Goal: Task Accomplishment & Management: Complete application form

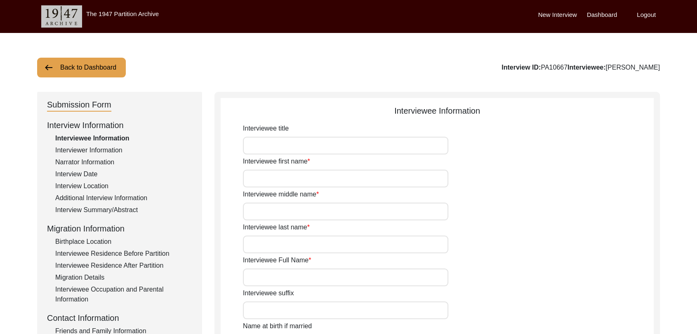
type input "Dara"
type input "[PERSON_NAME]"
type input "N/A"
type input "[PERSON_NAME]"
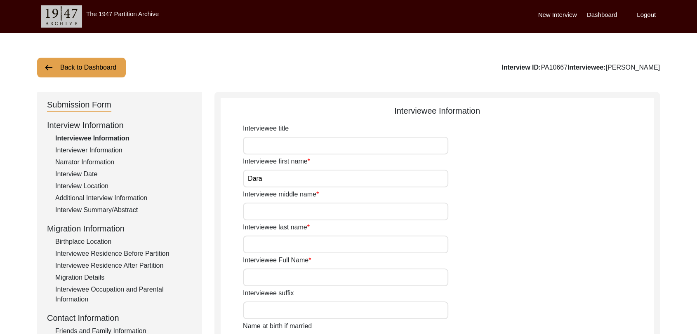
type input "1940"
type input "81"
type input "[DEMOGRAPHIC_DATA]"
type input "Punjabi"
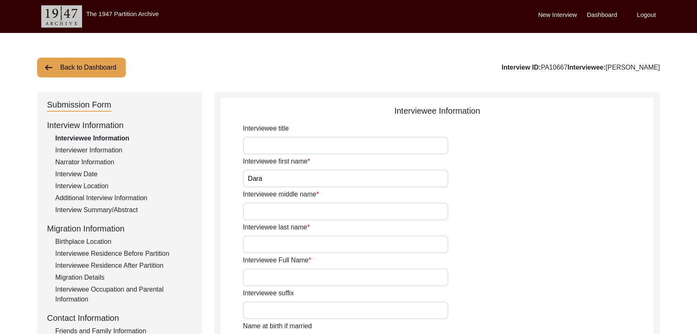
type input "[DEMOGRAPHIC_DATA]"
click at [610, 12] on label "Dashboard" at bounding box center [602, 14] width 30 height 9
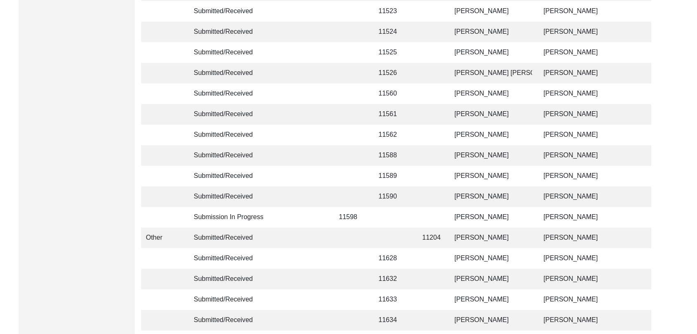
scroll to position [1965, 0]
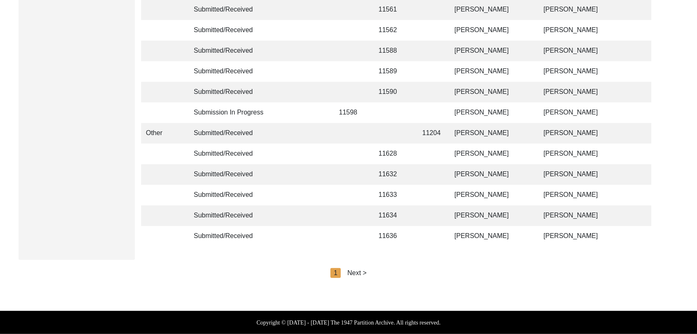
click at [353, 272] on div "Next >" at bounding box center [356, 273] width 19 height 10
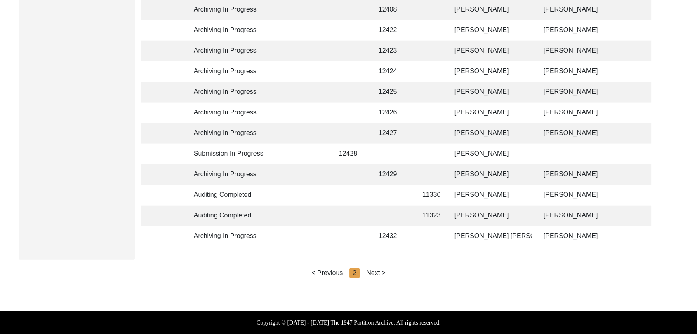
click at [376, 271] on div "Next >" at bounding box center [375, 273] width 19 height 10
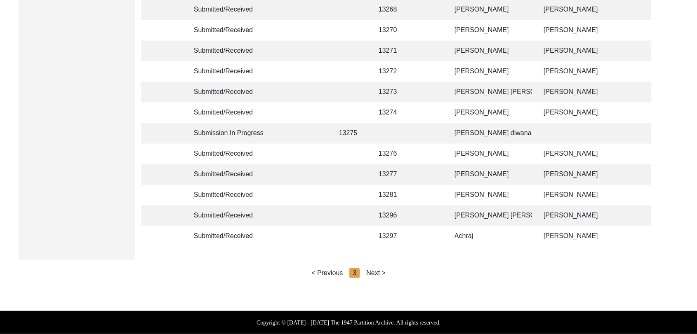
click at [377, 272] on div "Next >" at bounding box center [375, 273] width 19 height 10
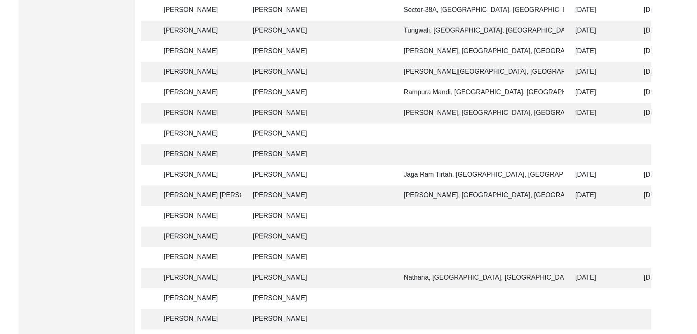
scroll to position [0, 290]
click at [276, 134] on td "[PERSON_NAME]" at bounding box center [321, 134] width 144 height 21
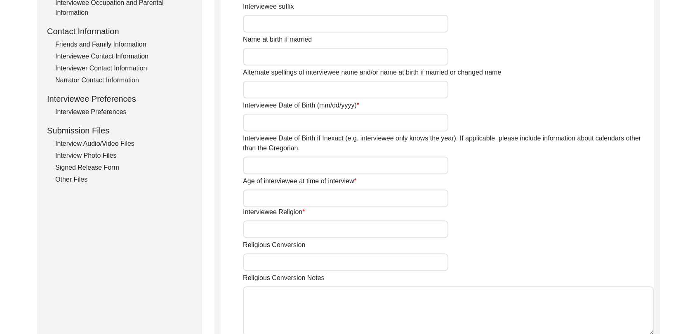
type input "[PERSON_NAME]"
click at [373, 178] on div "Age of interviewee at time of interview" at bounding box center [448, 192] width 411 height 31
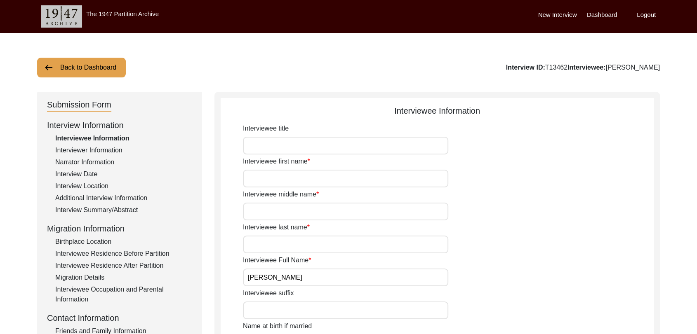
click at [264, 172] on input "Interviewee first name" at bounding box center [345, 179] width 205 height 18
type input "Karnal"
drag, startPoint x: 267, startPoint y: 224, endPoint x: 264, endPoint y: 215, distance: 9.0
click at [264, 215] on input "Interviewee middle name" at bounding box center [345, 212] width 205 height 18
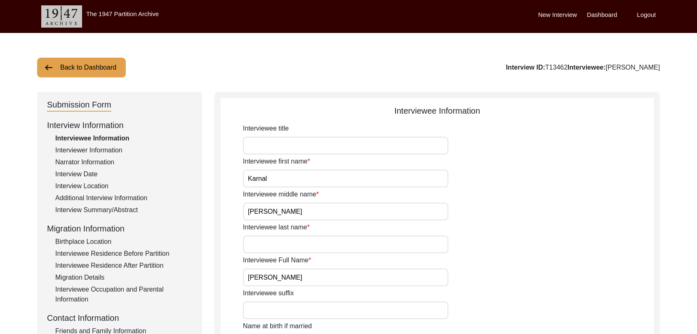
type input "[PERSON_NAME]"
click at [261, 245] on input "Interviewee last name" at bounding box center [345, 245] width 205 height 18
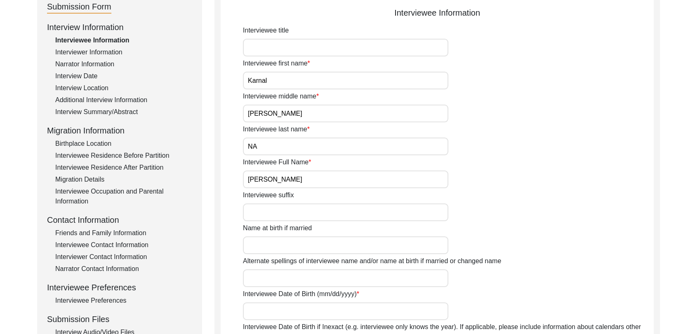
scroll to position [145, 0]
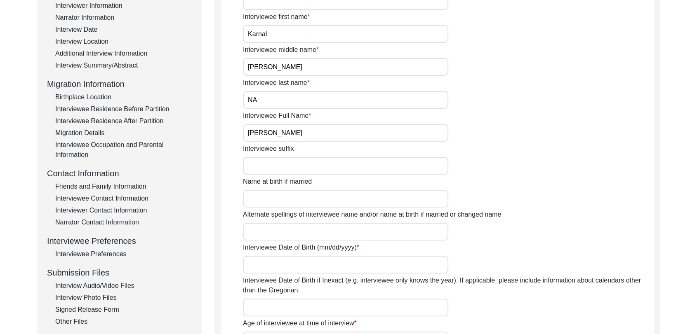
type input "NA"
click at [264, 256] on input "Interviewee Date of Birth (mm/dd/yyyy)" at bounding box center [345, 265] width 205 height 18
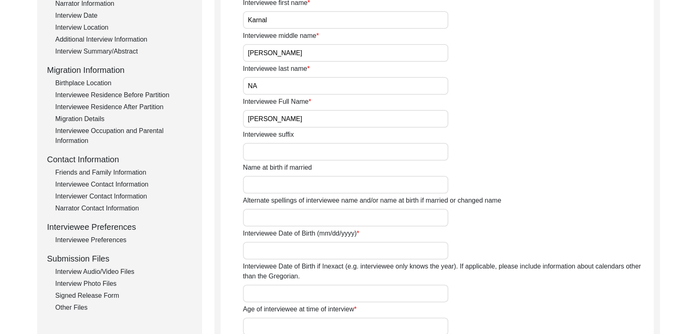
scroll to position [166, 0]
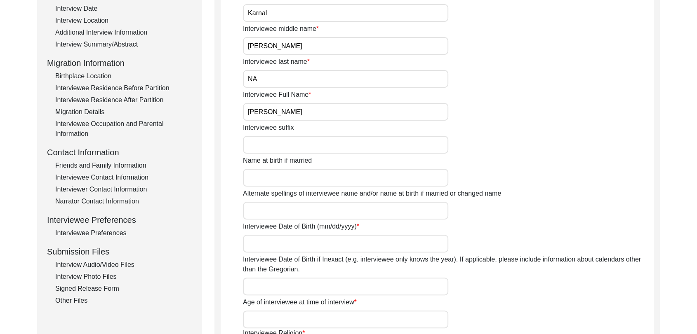
click at [250, 246] on input "Interviewee Date of Birth (mm/dd/yyyy)" at bounding box center [345, 244] width 205 height 18
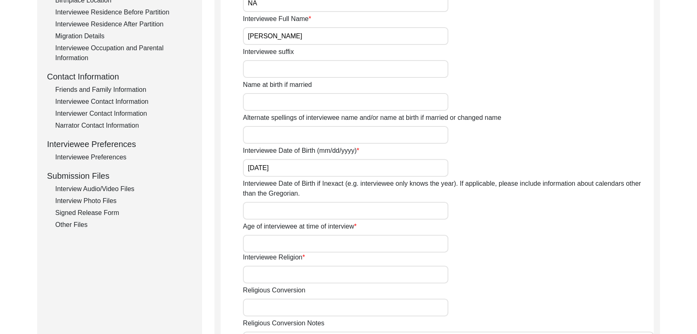
scroll to position [244, 0]
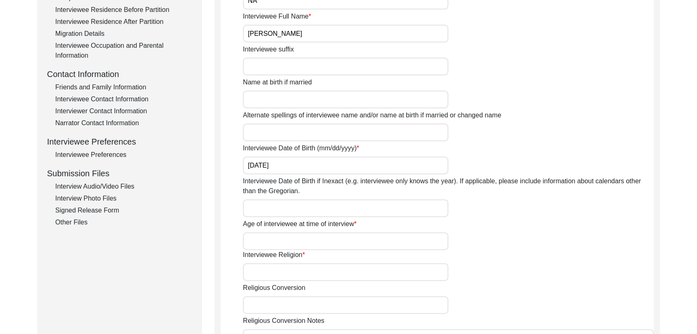
type input "[DATE]"
click at [258, 243] on input "Age of interviewee at time of interview" at bounding box center [345, 242] width 205 height 18
type input "89 years"
click at [250, 273] on input "Interviewee Religion" at bounding box center [345, 273] width 205 height 18
type input "[DEMOGRAPHIC_DATA]"
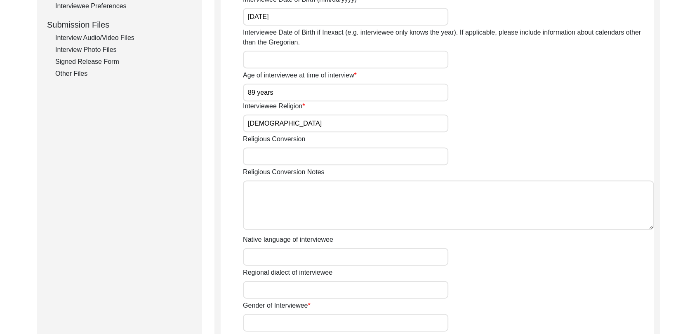
scroll to position [396, 0]
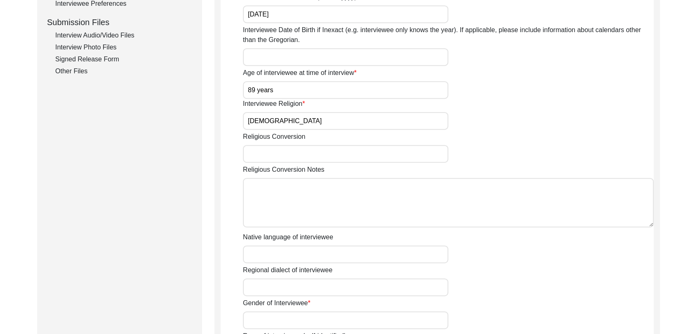
click at [275, 254] on input "Native language of interviewee" at bounding box center [345, 255] width 205 height 18
type input "Panjabi"
click at [280, 292] on input "Regional dialect of interviewee" at bounding box center [345, 288] width 205 height 18
type input "Panjabi"
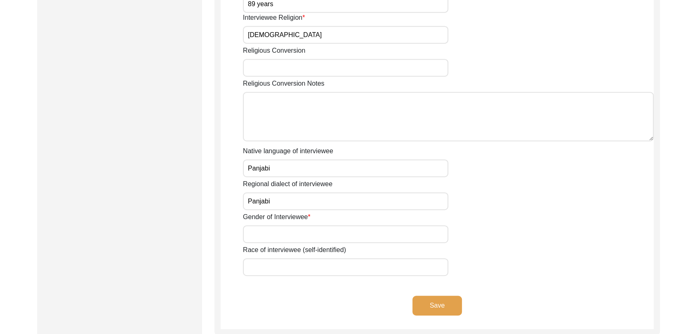
scroll to position [483, 0]
click at [257, 228] on input "Gender of Interviewee" at bounding box center [345, 233] width 205 height 18
type input "[DEMOGRAPHIC_DATA]"
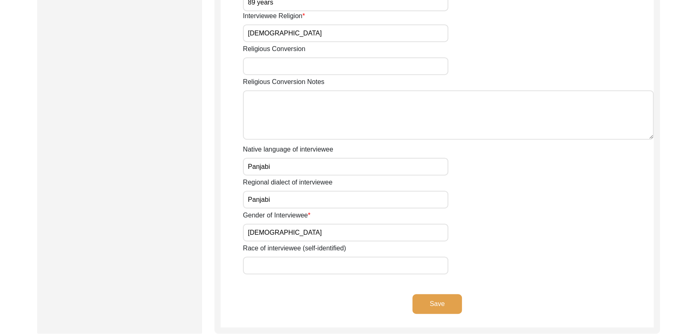
click at [436, 297] on button "Save" at bounding box center [436, 304] width 49 height 20
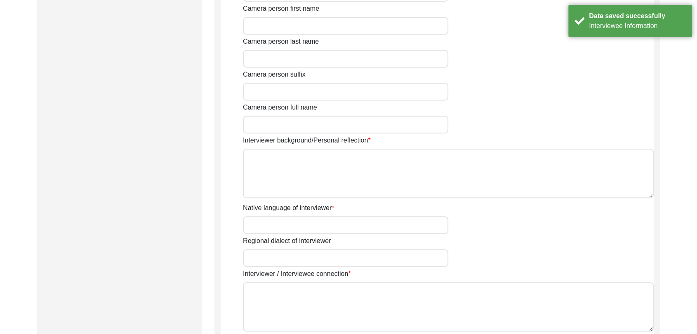
type input "[PERSON_NAME]"
type textarea "[PERSON_NAME] Son of [PERSON_NAME] living in [GEOGRAPHIC_DATA] village of [GEOG…"
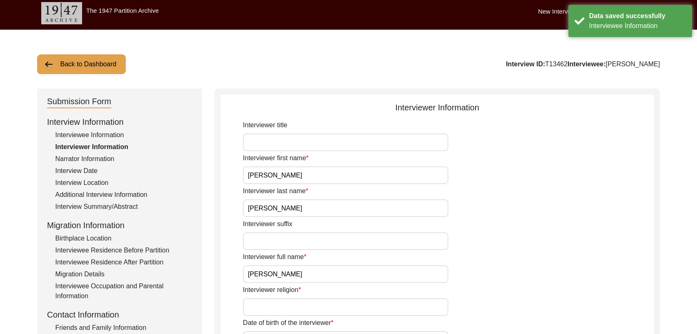
scroll to position [3, 0]
click at [275, 239] on input "Interviewer suffix" at bounding box center [345, 242] width 205 height 18
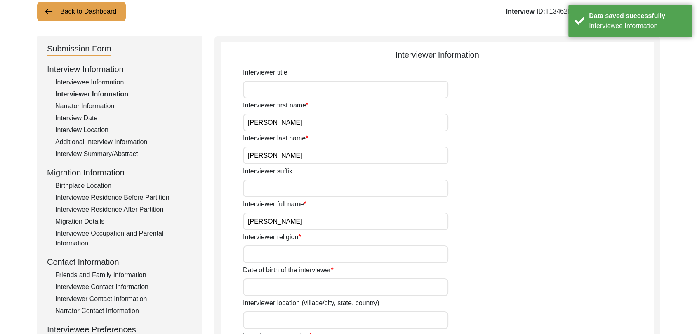
scroll to position [58, 0]
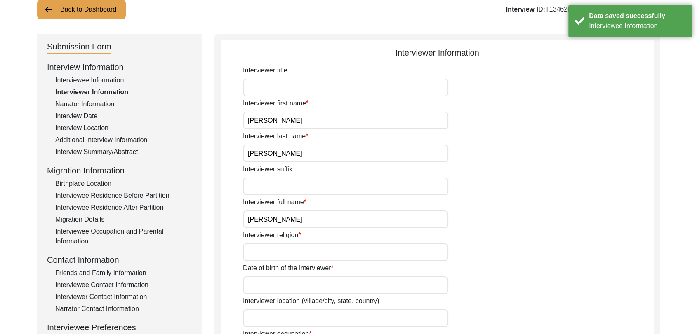
click at [267, 247] on input "Interviewer religion" at bounding box center [345, 253] width 205 height 18
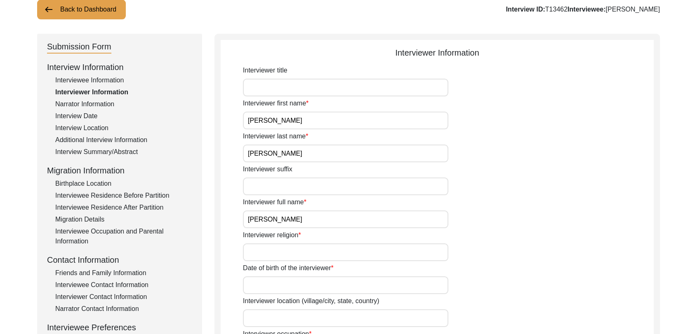
type input "[DEMOGRAPHIC_DATA]"
click at [271, 282] on input "Date of birth of the interviewer" at bounding box center [345, 286] width 205 height 18
type input "[DATE]"
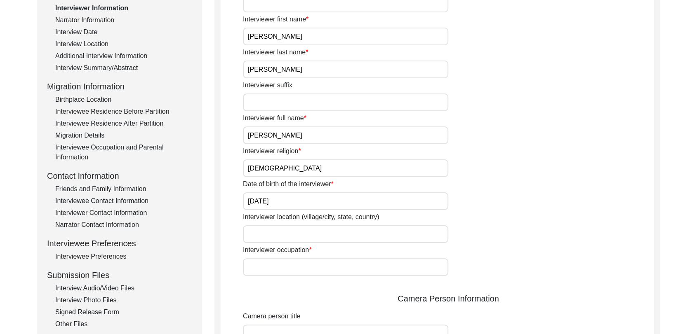
scroll to position [143, 0]
click at [267, 262] on input "Interviewer occupation" at bounding box center [345, 267] width 205 height 18
type input "Student"
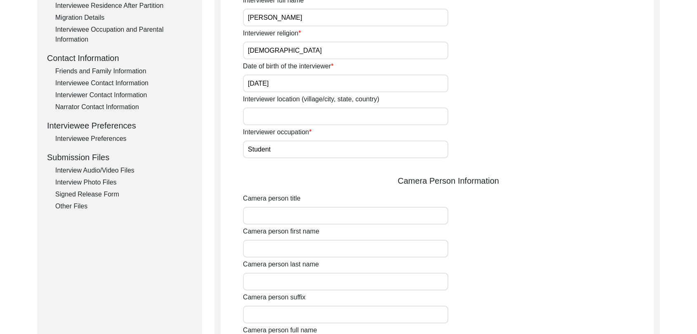
scroll to position [261, 0]
click at [259, 244] on input "Camera person first name" at bounding box center [345, 248] width 205 height 18
type input "[PERSON_NAME]"
click at [257, 279] on input "Camera person last name" at bounding box center [345, 281] width 205 height 18
type input "[PERSON_NAME]"
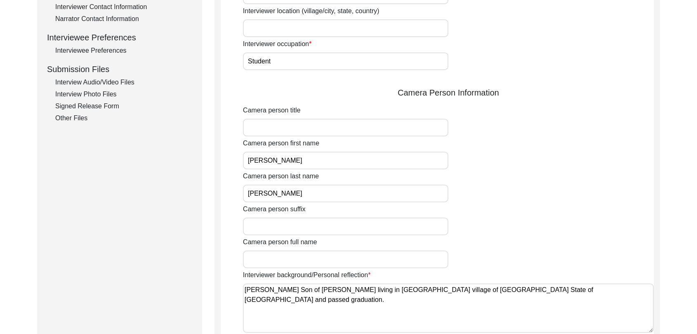
scroll to position [349, 0]
click at [264, 259] on input "Camera person full name" at bounding box center [345, 259] width 205 height 18
type input "[PERSON_NAME]"
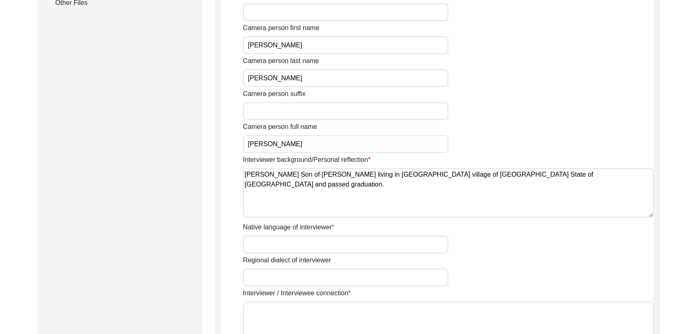
scroll to position [465, 0]
click at [275, 240] on input "Native language of interviewer" at bounding box center [345, 244] width 205 height 18
type input "Panjabi"
click at [277, 272] on input "Regional dialect of interviewer" at bounding box center [345, 277] width 205 height 18
type input "Panjabi"
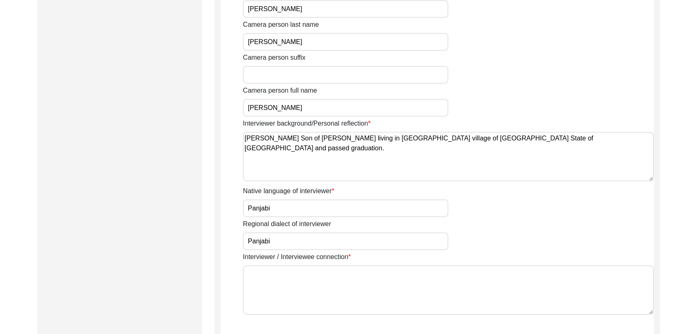
scroll to position [502, 0]
click at [263, 264] on textarea "Interviewer / Interviewee connection" at bounding box center [448, 288] width 411 height 49
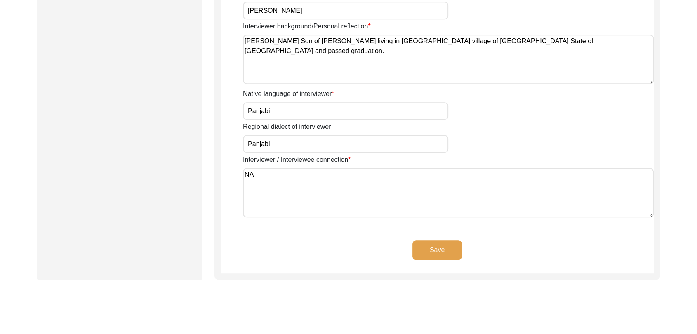
scroll to position [614, 0]
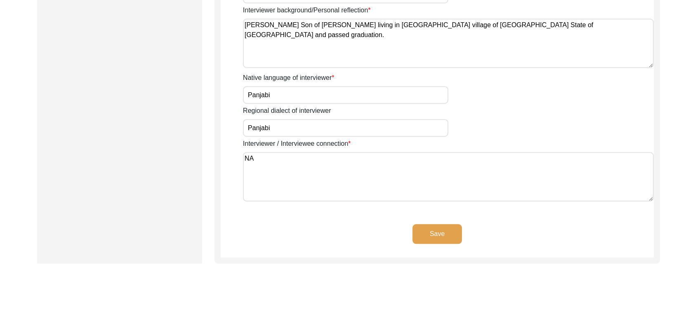
type textarea "NA"
click at [436, 231] on button "Save" at bounding box center [436, 234] width 49 height 20
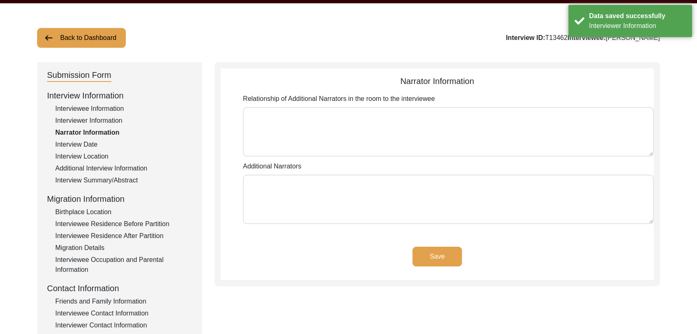
scroll to position [27, 0]
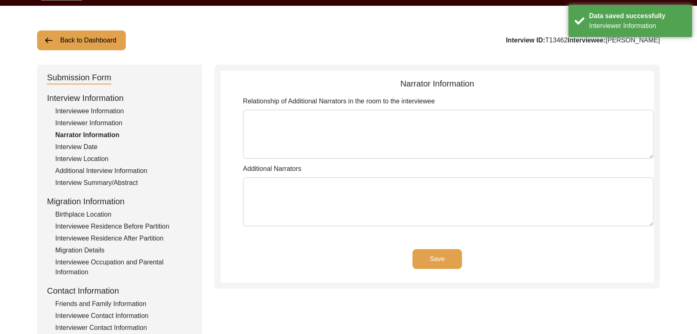
click at [434, 257] on button "Save" at bounding box center [436, 260] width 49 height 20
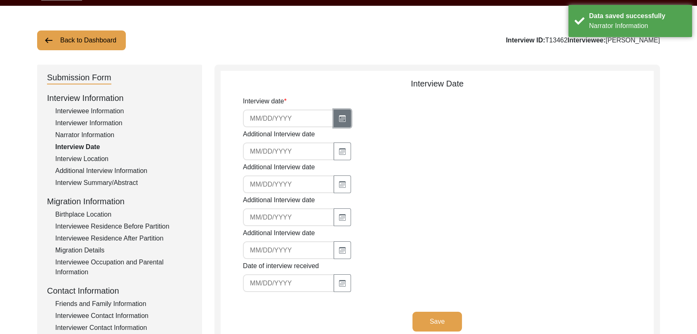
click at [339, 116] on icon "button" at bounding box center [342, 118] width 7 height 7
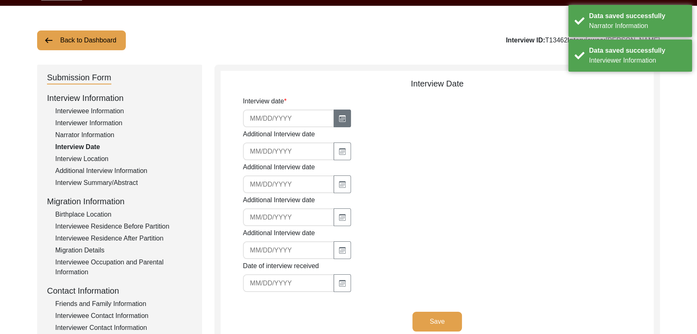
select select "8"
select select "2025"
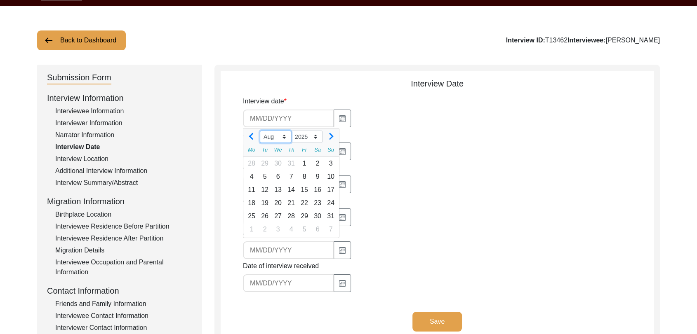
click at [283, 137] on select "Jan Feb Mar Apr May Jun [DATE] Aug Sep Oct Nov Dec" at bounding box center [275, 137] width 31 height 12
select select "7"
click at [260, 131] on select "Jan Feb Mar Apr May Jun [DATE] Aug Sep Oct Nov Dec" at bounding box center [275, 137] width 31 height 12
click at [277, 214] on div "30" at bounding box center [277, 216] width 13 height 13
type input "[DATE]"
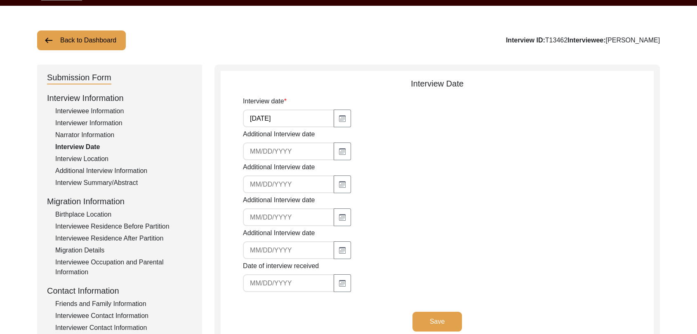
click at [440, 319] on button "Save" at bounding box center [436, 322] width 49 height 20
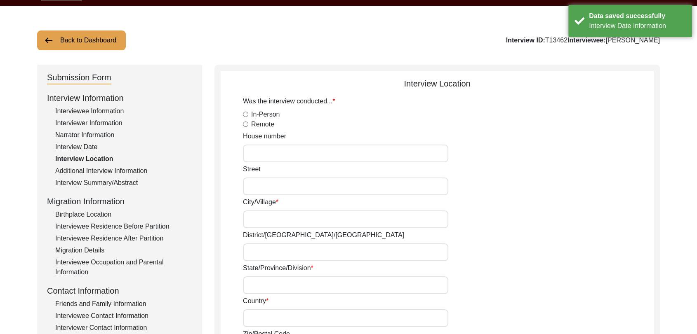
click at [245, 113] on input "In-Person" at bounding box center [245, 114] width 5 height 5
radio input "true"
click at [276, 221] on input "City/Village" at bounding box center [345, 220] width 205 height 18
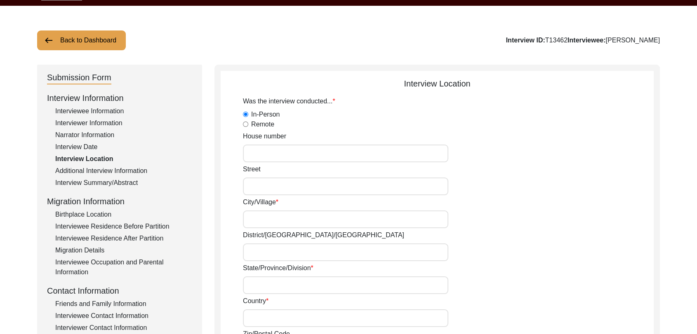
click at [263, 184] on input "Street" at bounding box center [345, 187] width 205 height 18
click at [267, 216] on input "City/Village" at bounding box center [345, 220] width 205 height 18
click at [274, 187] on input "Gali No-1" at bounding box center [345, 187] width 205 height 18
type input "[STREET_ADDRESS][PERSON_NAME]"
click at [334, 215] on input "City/Village" at bounding box center [345, 220] width 205 height 18
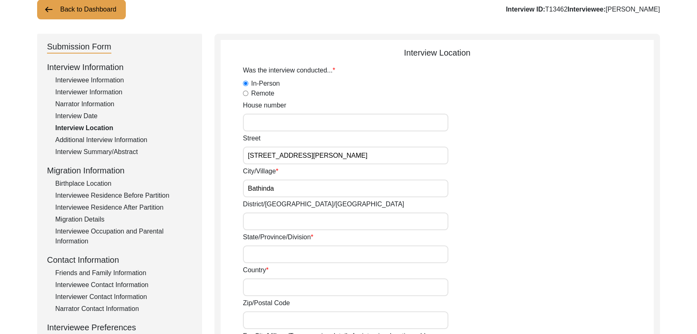
scroll to position [59, 0]
type input "Bathinda"
click at [286, 224] on input "District/[GEOGRAPHIC_DATA]/[GEOGRAPHIC_DATA]" at bounding box center [345, 221] width 205 height 18
type input "Bathinda"
click at [267, 254] on input "State/Province/Division" at bounding box center [345, 254] width 205 height 18
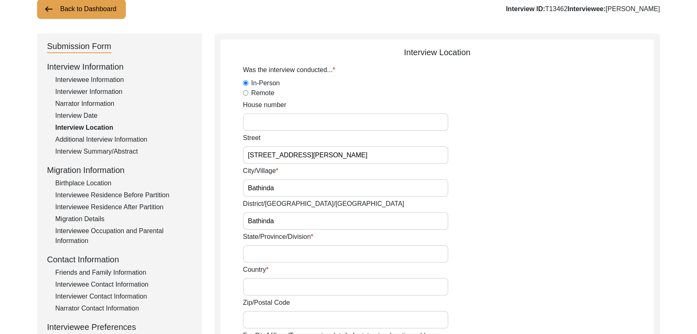
type input "[GEOGRAPHIC_DATA]"
click at [260, 283] on input "Country" at bounding box center [345, 287] width 205 height 18
type input "[GEOGRAPHIC_DATA]"
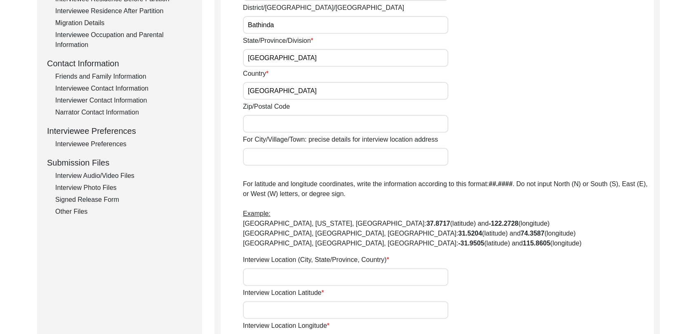
scroll to position [255, 0]
click at [258, 122] on input "Zip/Postal Code" at bounding box center [345, 124] width 205 height 18
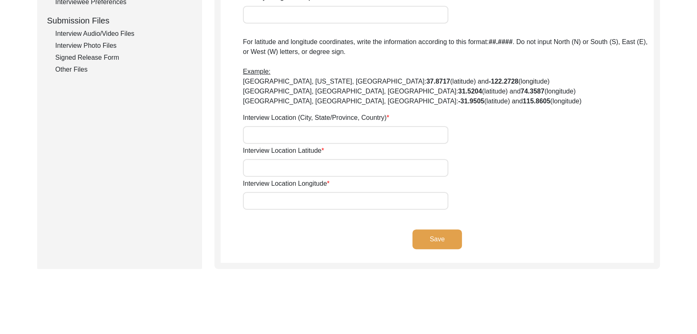
scroll to position [400, 0]
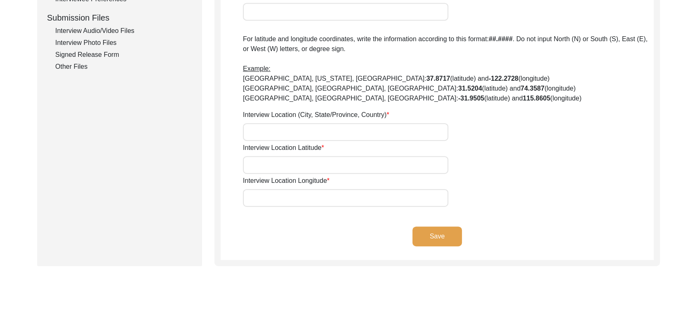
type input "151001"
click at [259, 138] on input "Interview Location (City, State/Province, Country)" at bounding box center [345, 132] width 205 height 18
click at [247, 130] on input "[STREET_ADDRESS]" at bounding box center [345, 132] width 205 height 18
click at [247, 131] on input "[STREET_ADDRESS]" at bounding box center [345, 132] width 205 height 18
click at [247, 132] on input "[STREET_ADDRESS]" at bounding box center [345, 132] width 205 height 18
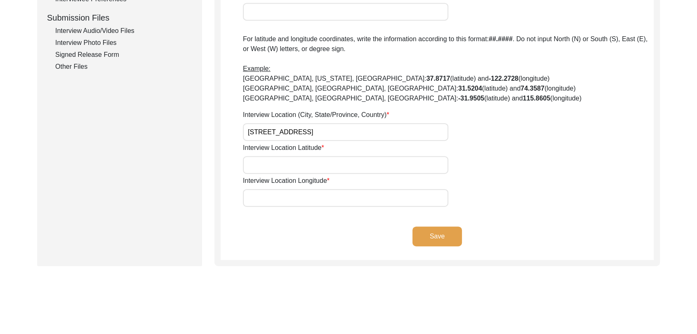
type input "[STREET_ADDRESS]"
click at [272, 170] on input "Interview Location Latitude" at bounding box center [345, 165] width 205 height 18
paste input "30.926430"
type input "30.926430"
click at [250, 197] on input "Interview Location Longitude" at bounding box center [345, 198] width 205 height 18
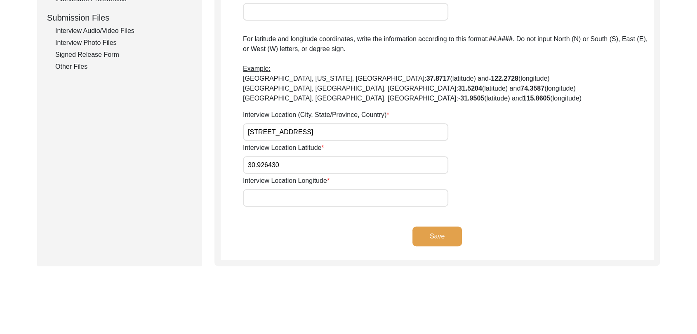
paste input "75.826899"
type input "75.826899"
click at [431, 233] on button "Save" at bounding box center [436, 237] width 49 height 20
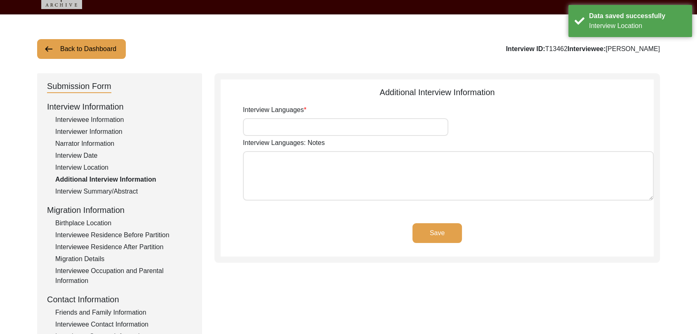
scroll to position [18, 0]
click at [278, 124] on input "Interview Languages" at bounding box center [345, 128] width 205 height 18
type input "Panjabi"
click at [444, 235] on button "Save" at bounding box center [436, 234] width 49 height 20
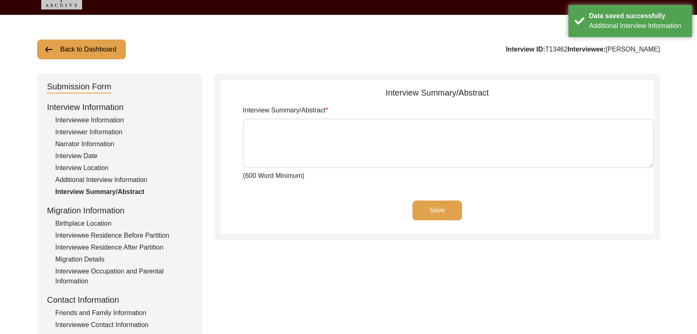
click at [99, 223] on div "Birthplace Location" at bounding box center [123, 224] width 137 height 10
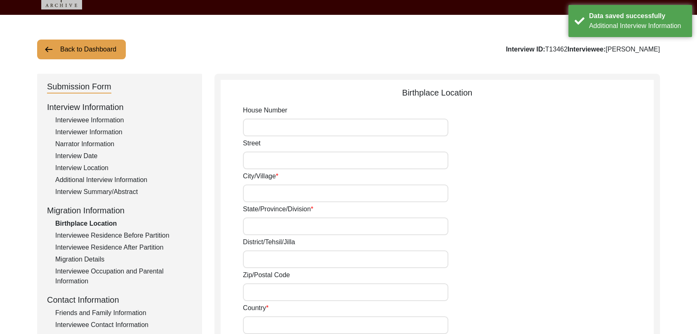
click at [263, 195] on input "City/Village" at bounding box center [345, 194] width 205 height 18
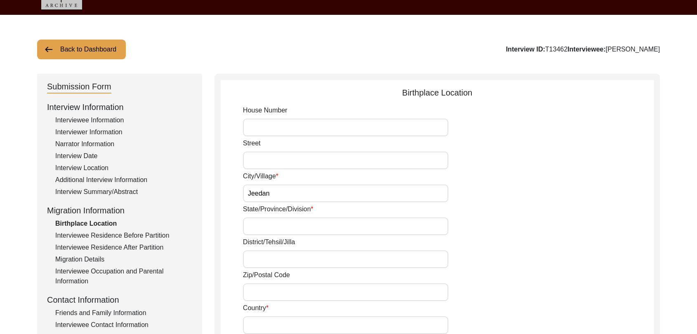
type input "Jeedan"
click at [268, 224] on input "State/Province/Division" at bounding box center [345, 227] width 205 height 18
type input "[GEOGRAPHIC_DATA]"
click at [253, 258] on input "District/Tehsil/Jilla" at bounding box center [345, 260] width 205 height 18
type input "Bathinda"
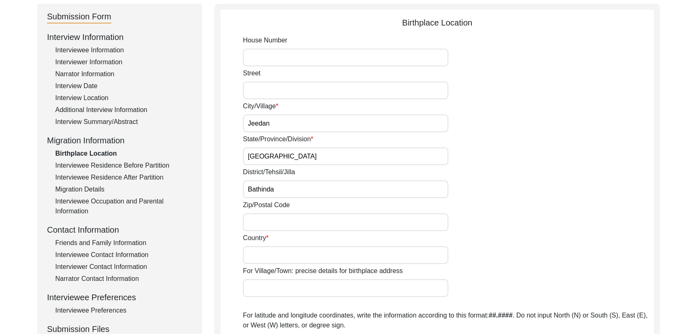
scroll to position [90, 0]
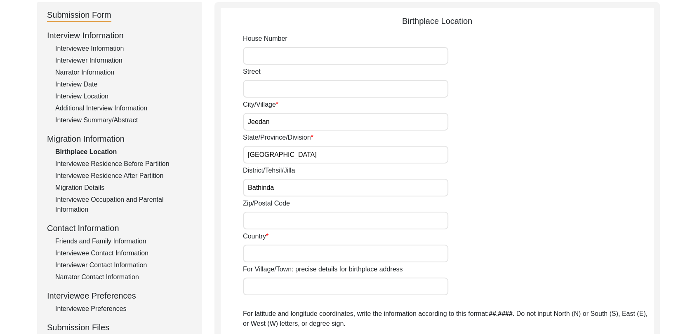
click at [265, 252] on input "Country" at bounding box center [345, 254] width 205 height 18
type input "[GEOGRAPHIC_DATA]"
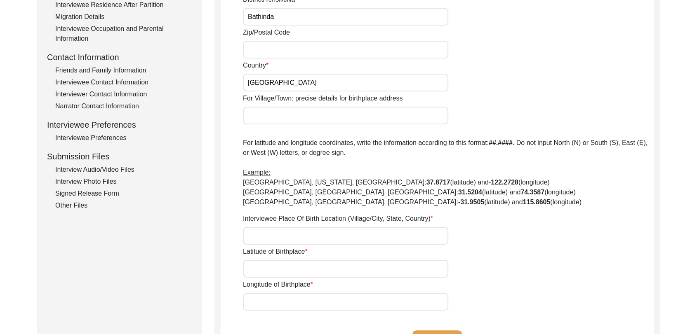
scroll to position [264, 0]
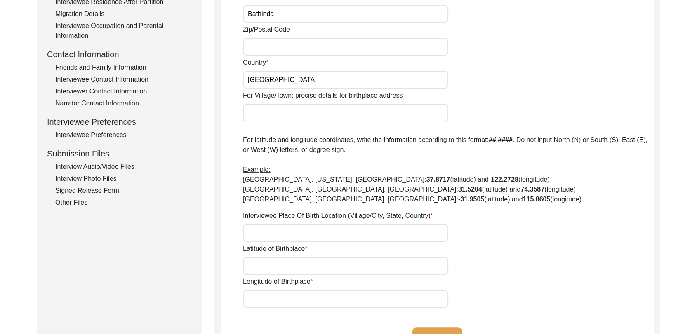
click at [274, 237] on input "Interviewee Place Of Birth Location (Village/City, State, Country)" at bounding box center [345, 233] width 205 height 18
click at [246, 232] on input "Jeedan, [GEOGRAPHIC_DATA], [GEOGRAPHIC_DATA], [GEOGRAPHIC_DATA]" at bounding box center [345, 233] width 205 height 18
type input "Jeedan, [GEOGRAPHIC_DATA], [GEOGRAPHIC_DATA], [GEOGRAPHIC_DATA]"
click at [267, 265] on input "Latitude of Birthplace" at bounding box center [345, 266] width 205 height 18
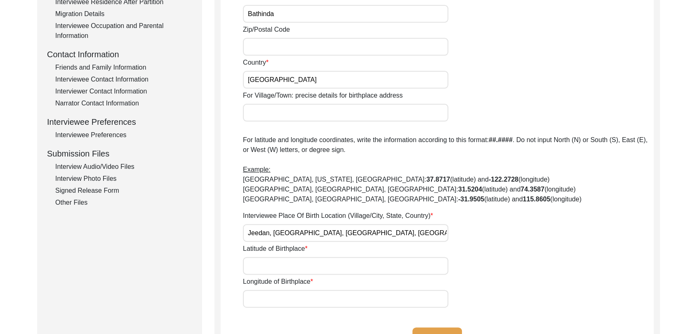
paste input "30.375555"
type input "30.375555"
click at [253, 298] on input "Longitude of Birthplace" at bounding box center [345, 299] width 205 height 18
paste input "74.986580"
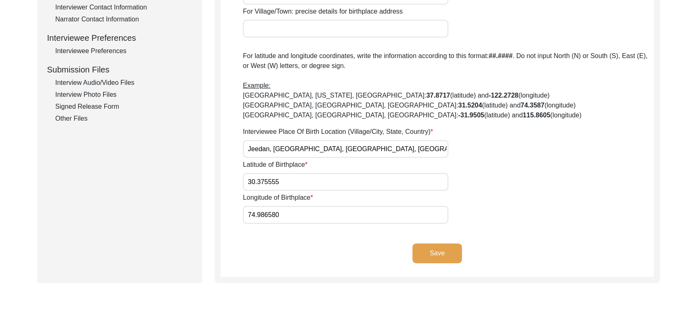
scroll to position [350, 0]
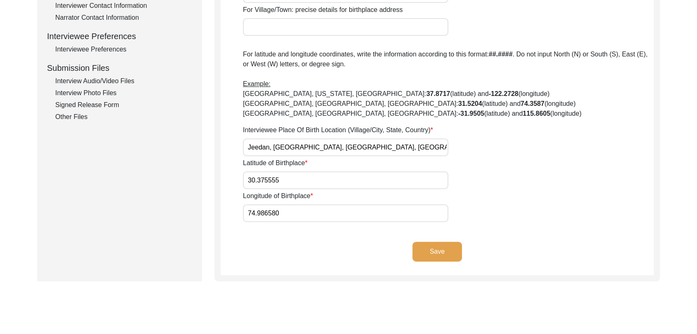
type input "74.986580"
click at [441, 252] on button "Save" at bounding box center [436, 252] width 49 height 20
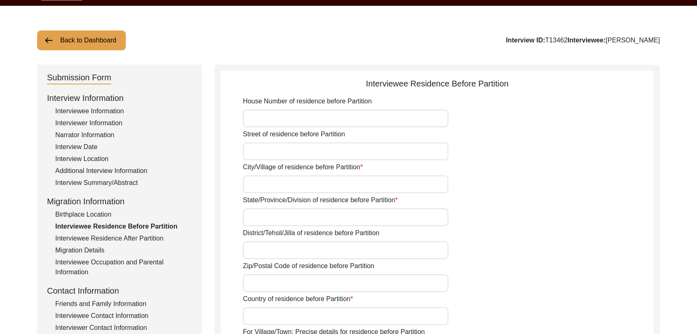
scroll to position [27, 0]
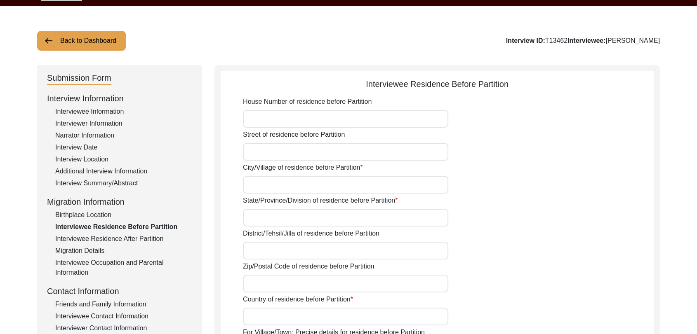
click at [272, 150] on input "Street of residence before Partition" at bounding box center [345, 152] width 205 height 18
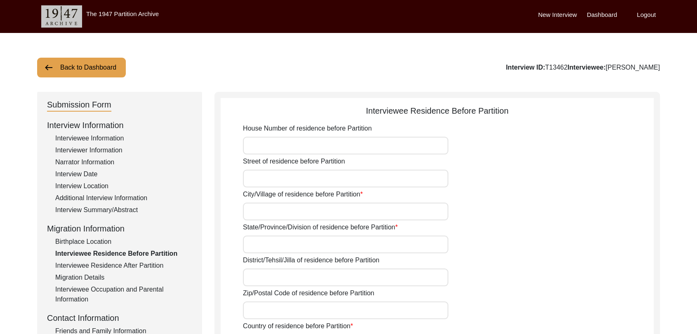
scroll to position [13, 0]
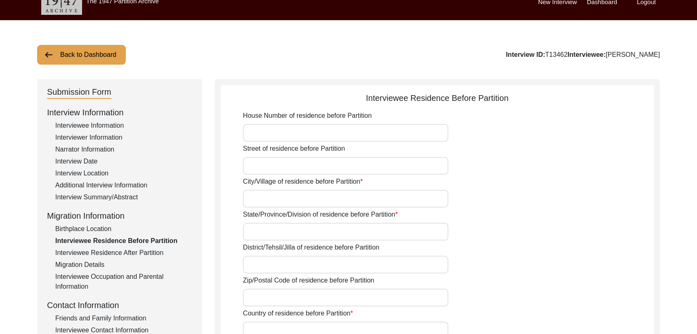
click at [255, 166] on input "Street of residence before Partition" at bounding box center [345, 166] width 205 height 18
type input "G"
click at [264, 202] on input "City/Village of residence before Partition" at bounding box center [345, 199] width 205 height 18
type input "Jeedan"
click at [265, 229] on input "State/Province/Division of residence before Partition" at bounding box center [345, 232] width 205 height 18
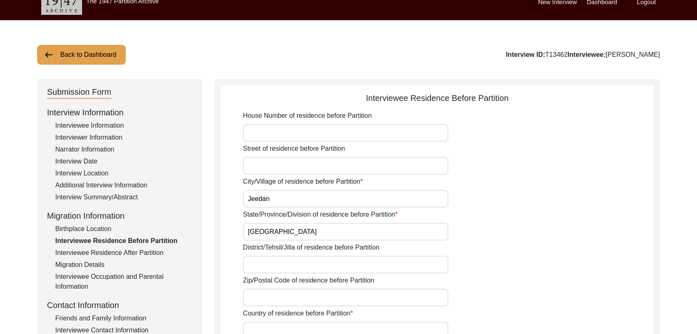
type input "[GEOGRAPHIC_DATA]"
click at [264, 267] on input "District/Tehsil/Jilla of residence before Partition" at bounding box center [345, 265] width 205 height 18
type input "Bathinda"
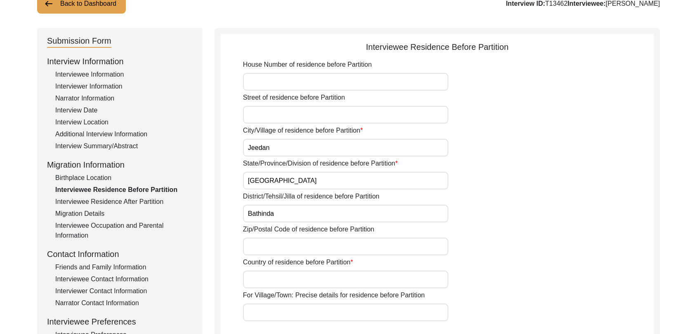
scroll to position [67, 0]
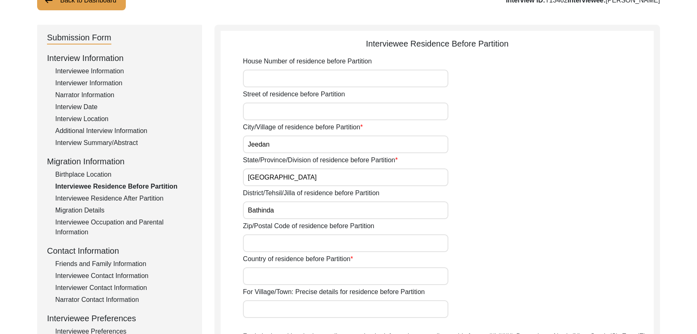
click at [261, 248] on input "Zip/Postal Code of residence before Partition" at bounding box center [345, 244] width 205 height 18
click at [260, 282] on input "Country of residence before Partition" at bounding box center [345, 277] width 205 height 18
type input "[GEOGRAPHIC_DATA]"
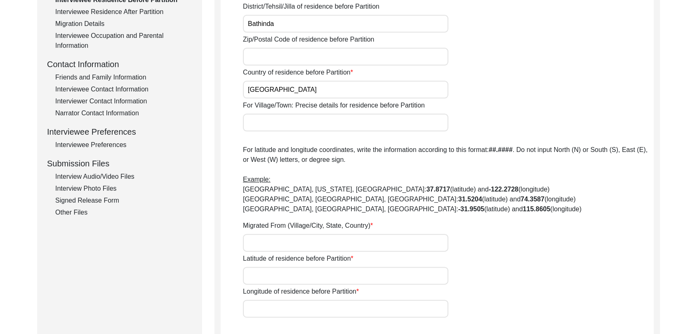
scroll to position [254, 0]
click at [267, 245] on input "Migrated From (Village/City, State, Country)" at bounding box center [345, 243] width 205 height 18
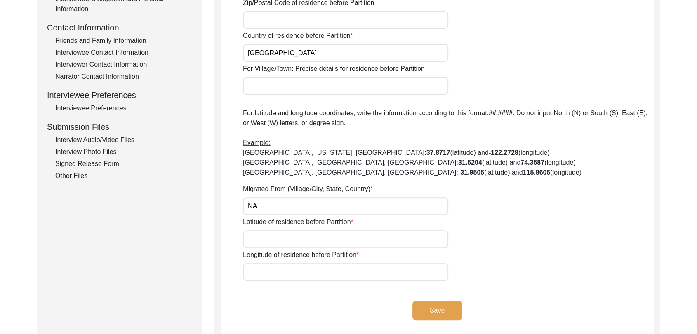
scroll to position [292, 0]
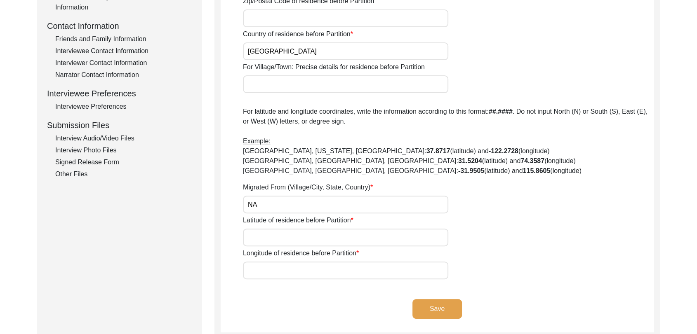
type input "NA"
click at [257, 242] on input "Latitude of residence before Partition" at bounding box center [345, 238] width 205 height 18
type input "000000"
click at [255, 269] on input "Longitude of residence before Partition" at bounding box center [345, 271] width 205 height 18
type input "000000"
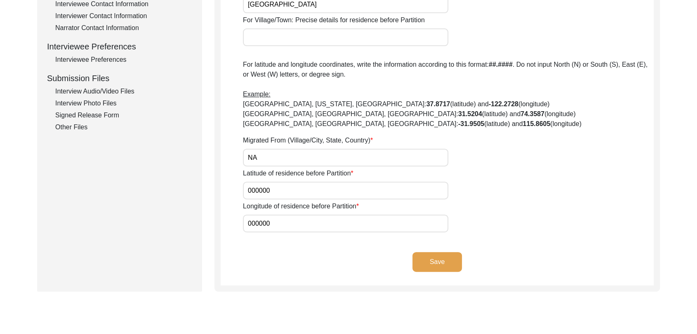
scroll to position [340, 0]
click at [432, 259] on button "Save" at bounding box center [436, 262] width 49 height 20
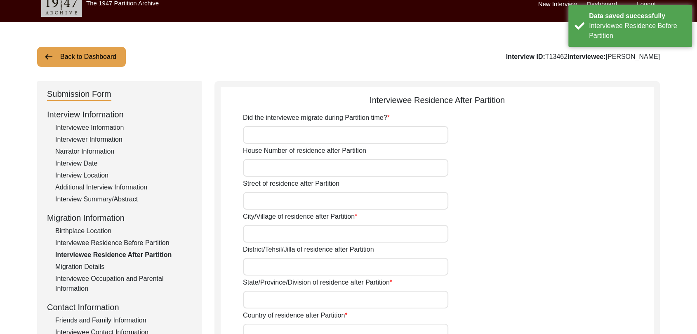
scroll to position [10, 0]
click at [274, 132] on input "Did the interviewee migrate during Partition time?" at bounding box center [345, 136] width 205 height 18
type input "No"
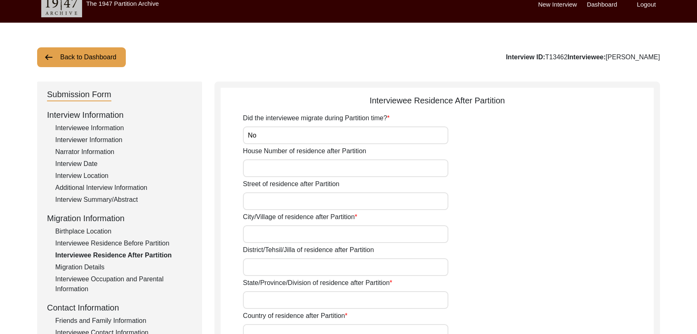
click at [258, 171] on input "House Number of residence after Partition" at bounding box center [345, 169] width 205 height 18
click at [256, 205] on input "Street of residence after Partition" at bounding box center [345, 202] width 205 height 18
type input "Na"
click at [250, 234] on input "City/Village of residence after Partition" at bounding box center [345, 235] width 205 height 18
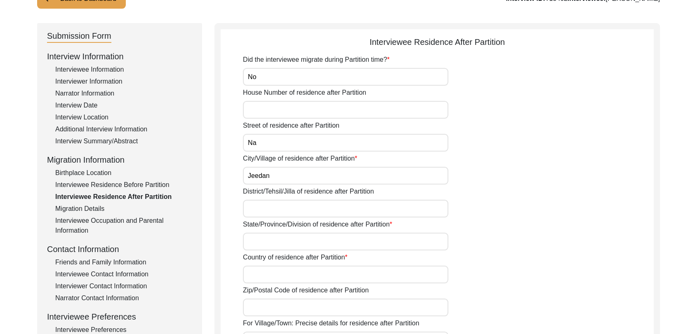
scroll to position [69, 0]
type input "Jeedan"
click at [257, 206] on input "District/Tehsil/Jilla of residence after Partition" at bounding box center [345, 209] width 205 height 18
type input "Bathinda"
click at [261, 242] on input "State/Province/Division of residence after Partition" at bounding box center [345, 242] width 205 height 18
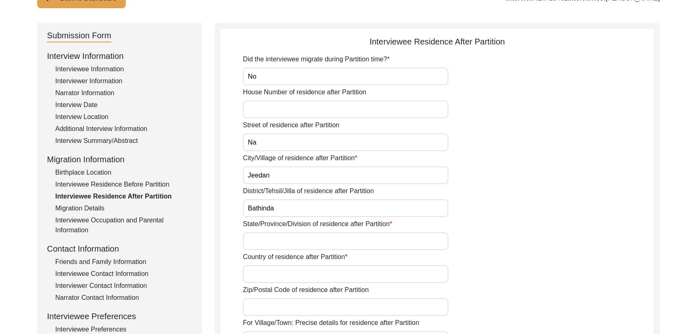
type input "[GEOGRAPHIC_DATA]"
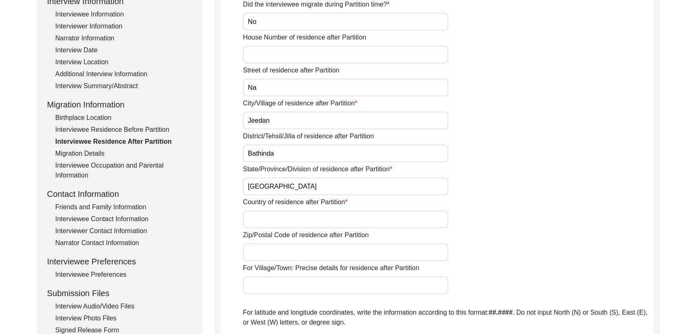
scroll to position [126, 0]
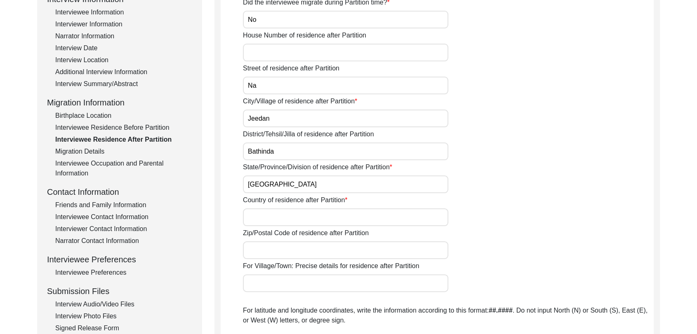
click at [261, 214] on input "Country of residence after Partition" at bounding box center [345, 218] width 205 height 18
type input "[GEOGRAPHIC_DATA]"
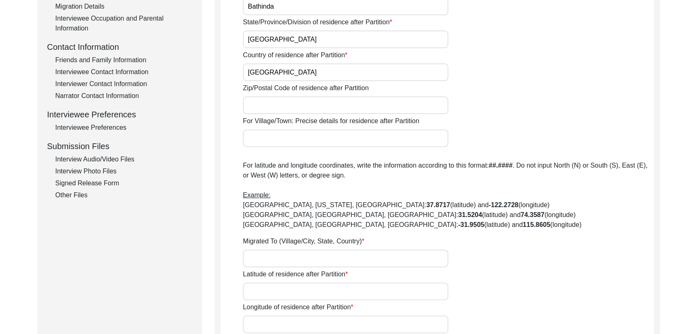
scroll to position [273, 0]
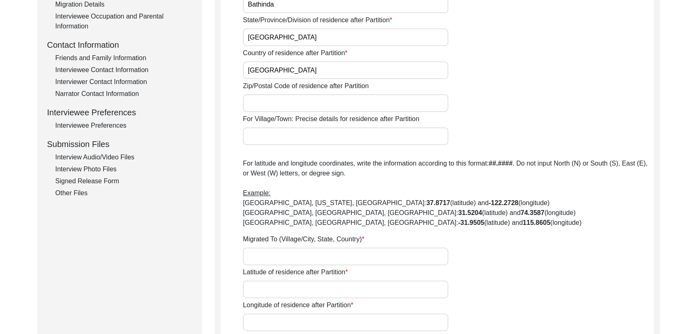
click at [264, 259] on input "Migrated To (Village/City, State, Country)" at bounding box center [345, 257] width 205 height 18
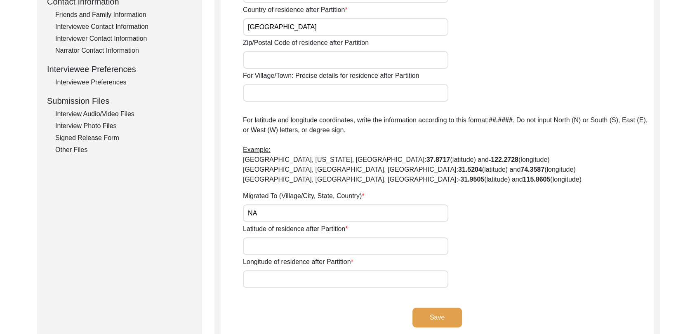
scroll to position [322, 0]
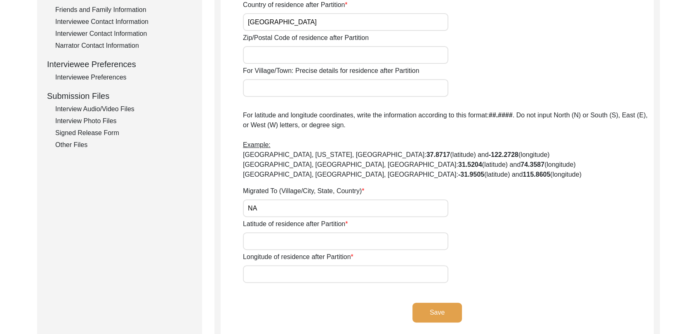
type input "NA"
click at [262, 245] on input "Latitude of residence after Partition" at bounding box center [345, 242] width 205 height 18
type input "000000"
click at [264, 273] on input "Longitude of residence after Partition" at bounding box center [345, 275] width 205 height 18
type input "000000"
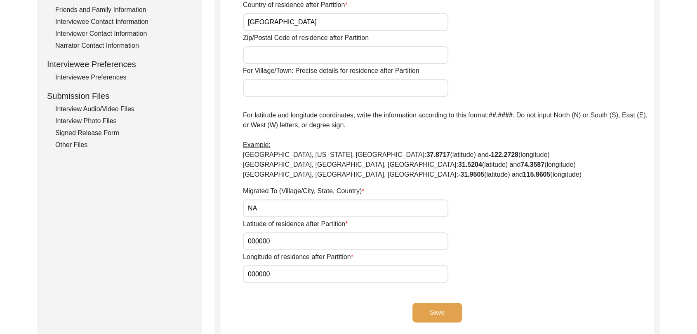
click at [437, 308] on button "Save" at bounding box center [436, 313] width 49 height 20
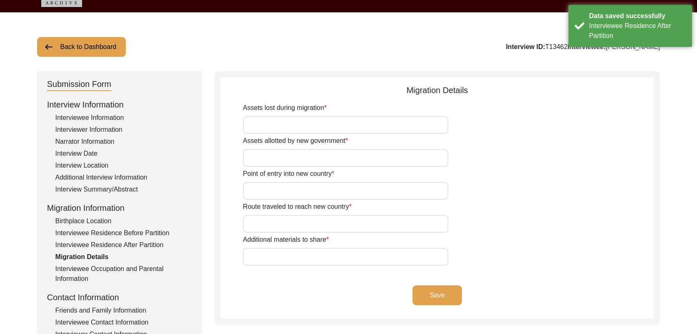
scroll to position [0, 0]
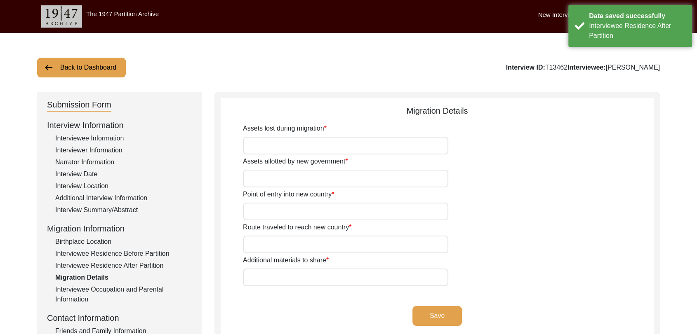
click at [280, 146] on input "Assets lost during migration" at bounding box center [345, 146] width 205 height 18
type input "Na"
click at [261, 170] on input "Assets allotted by new government" at bounding box center [345, 179] width 205 height 18
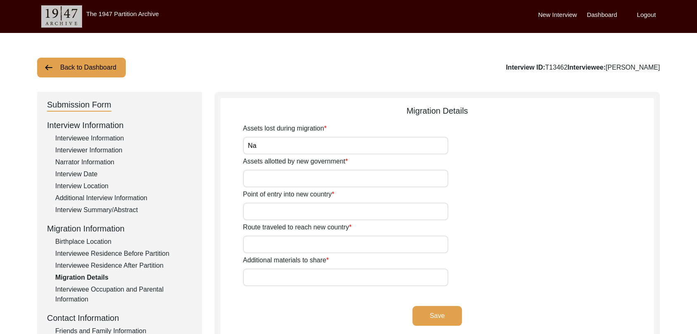
type input "Na"
click at [275, 210] on input "Point of entry into new country" at bounding box center [345, 212] width 205 height 18
type input "Na"
click at [265, 242] on input "Route traveled to reach new country" at bounding box center [345, 245] width 205 height 18
type input "NA"
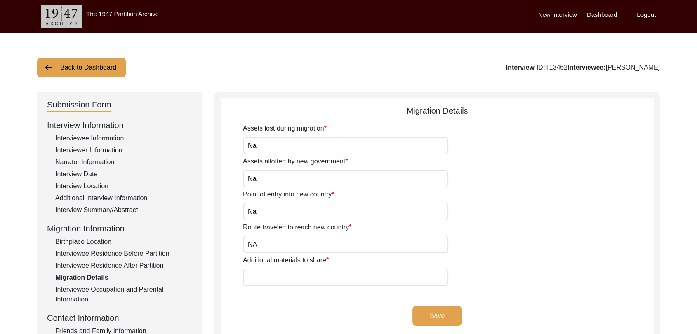
click at [268, 280] on input "Additional materials to share" at bounding box center [345, 278] width 205 height 18
type input "Na"
click at [442, 310] on button "Save" at bounding box center [436, 316] width 49 height 20
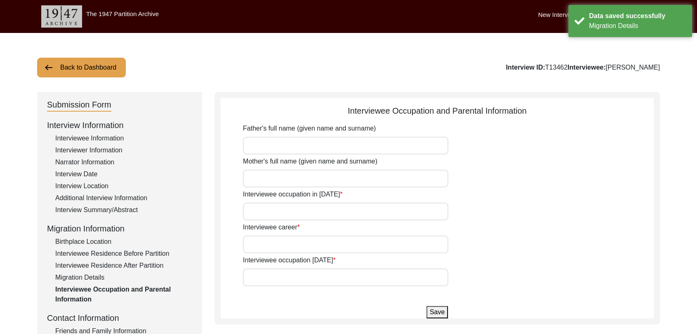
click at [262, 143] on input "Father's full name (given name and surname)" at bounding box center [345, 146] width 205 height 18
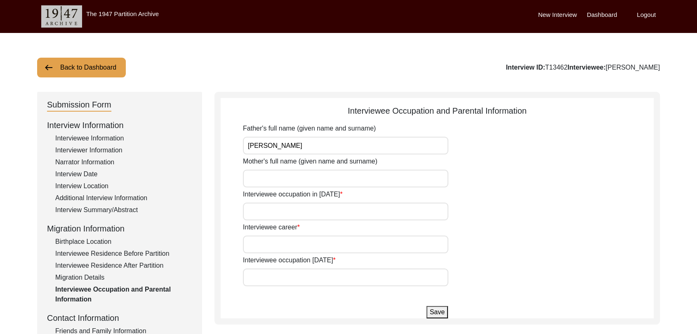
type input "[PERSON_NAME]"
click at [263, 181] on input "Mother's full name (given name and surname)" at bounding box center [345, 179] width 205 height 18
type input "[PERSON_NAME]"
click at [272, 223] on label "Interviewee career" at bounding box center [271, 228] width 57 height 10
click at [272, 236] on input "Interviewee career" at bounding box center [345, 245] width 205 height 18
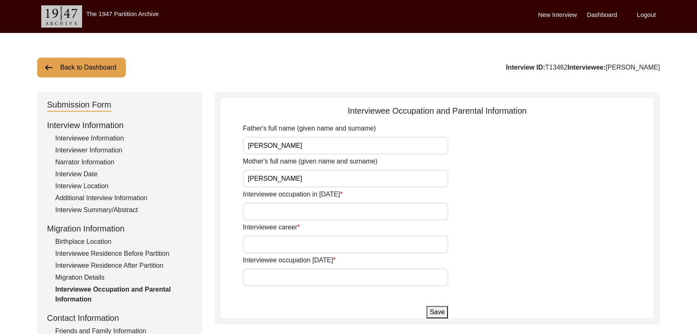
click at [275, 209] on input "Interviewee occupation in [DATE]" at bounding box center [345, 212] width 205 height 18
type input "Government job"
click at [273, 238] on input "Interviewee career" at bounding box center [345, 245] width 205 height 18
type input "Government job"
click at [264, 288] on app-parental-information "Interviewee Occupation and Parental Information Father's full name (given name …" at bounding box center [437, 212] width 433 height 214
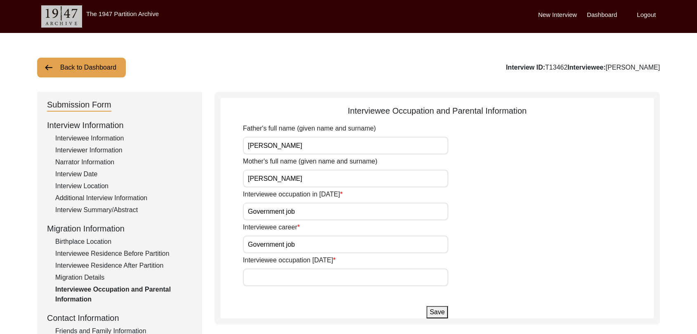
click at [272, 281] on input "Interviewee occupation [DATE]" at bounding box center [345, 278] width 205 height 18
type input "Retired from govt job"
click at [435, 313] on button "Save" at bounding box center [436, 312] width 21 height 12
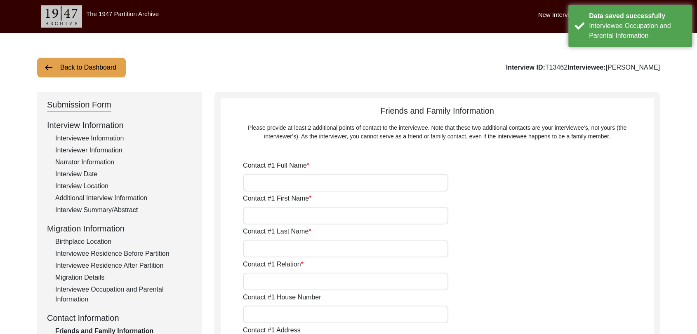
click at [271, 179] on input "Contact #1 Full Name" at bounding box center [345, 183] width 205 height 18
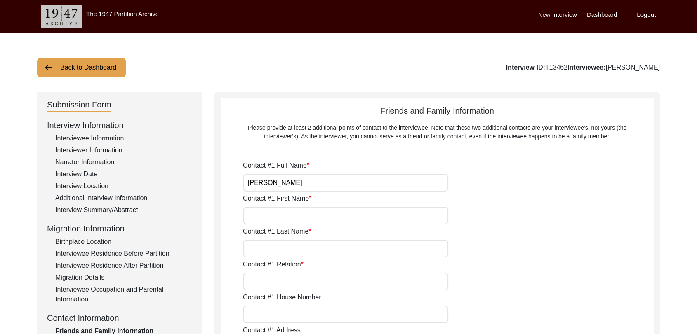
type input "[PERSON_NAME]"
click at [269, 216] on input "Contact #1 First Name" at bounding box center [345, 216] width 205 height 18
type input "[PERSON_NAME]"
click at [268, 250] on input "Contact #1 Last Name" at bounding box center [345, 249] width 205 height 18
type input "[PERSON_NAME]"
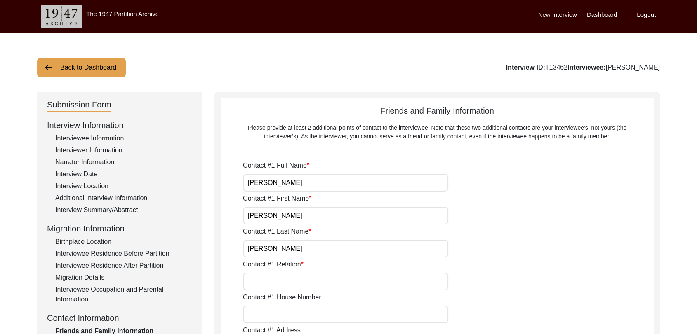
click at [271, 279] on input "Contact #1 Relation" at bounding box center [345, 282] width 205 height 18
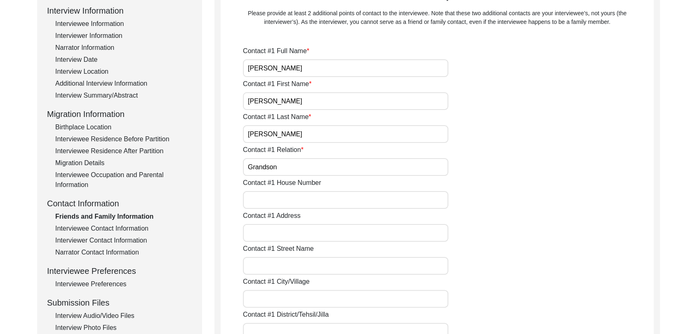
scroll to position [118, 0]
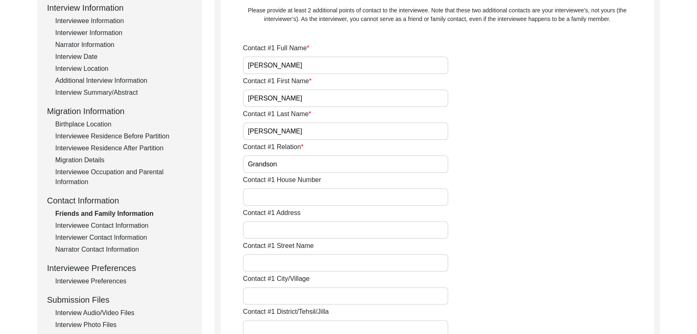
type input "Grandson"
click at [271, 279] on label "Contact #1 City/Village" at bounding box center [276, 279] width 67 height 10
click at [271, 287] on input "Contact #1 City/Village" at bounding box center [345, 296] width 205 height 18
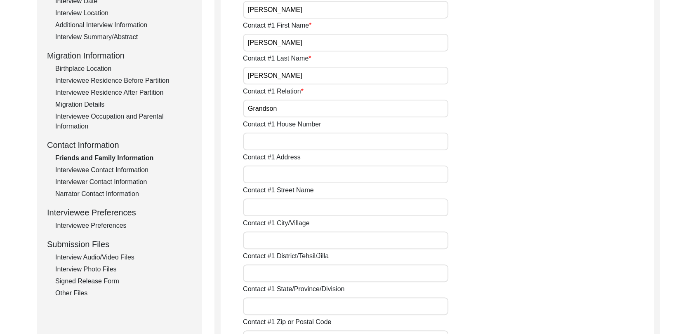
scroll to position [179, 0]
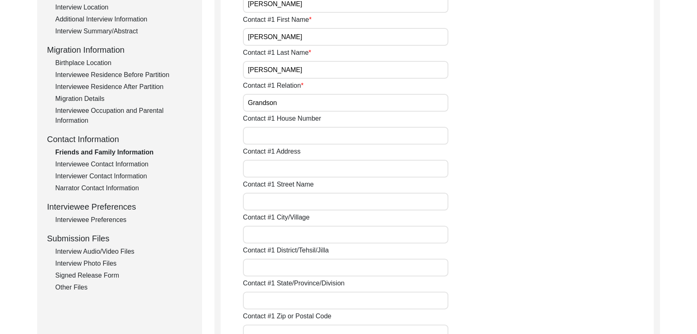
click at [254, 236] on input "Contact #1 City/Village" at bounding box center [345, 235] width 205 height 18
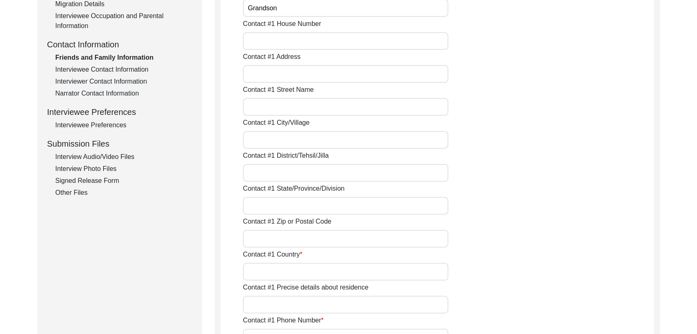
scroll to position [274, 0]
click at [255, 271] on input "Contact #1 Country" at bounding box center [345, 272] width 205 height 18
type input "[GEOGRAPHIC_DATA]"
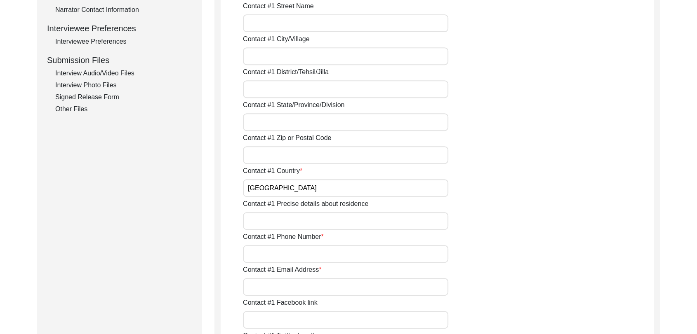
scroll to position [359, 0]
click at [256, 255] on input "Contact #1 Phone Number" at bounding box center [345, 253] width 205 height 18
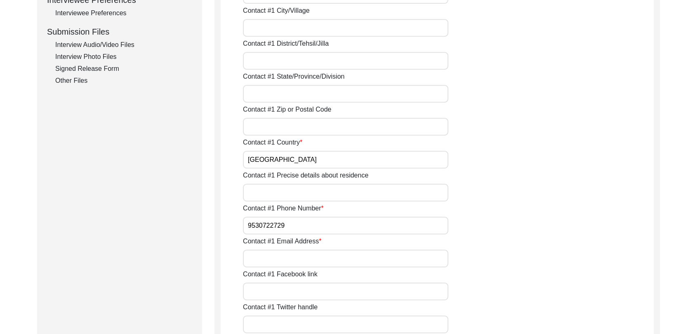
scroll to position [403, 0]
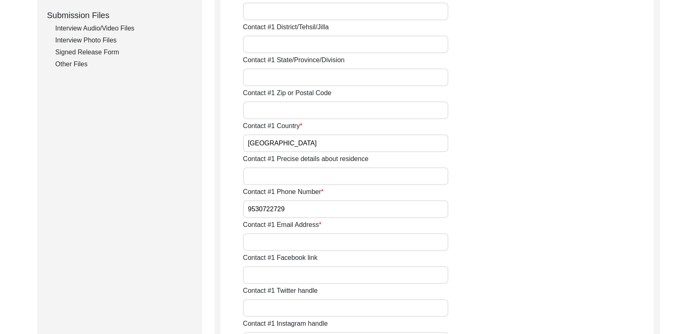
type input "9530722729"
click at [262, 243] on input "Contact #1 Email Address" at bounding box center [345, 242] width 205 height 18
type input "NA"
click at [264, 271] on input "Contact #1 Facebook link" at bounding box center [345, 275] width 205 height 18
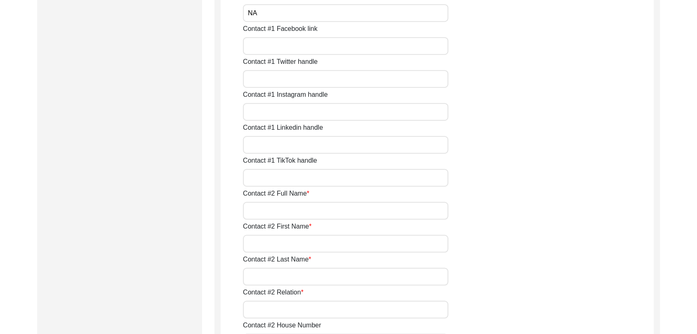
scroll to position [632, 0]
click at [267, 209] on input "Contact #2 Full Name" at bounding box center [345, 211] width 205 height 18
type input "NA"
click at [266, 238] on input "Contact #2 First Name" at bounding box center [345, 244] width 205 height 18
type input "NA"
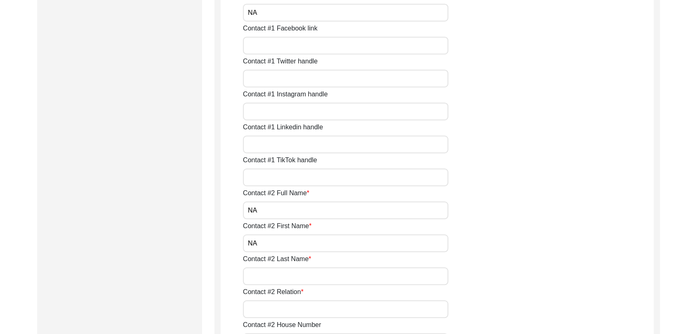
click at [261, 276] on input "Contact #2 Last Name" at bounding box center [345, 277] width 205 height 18
type input "NA"
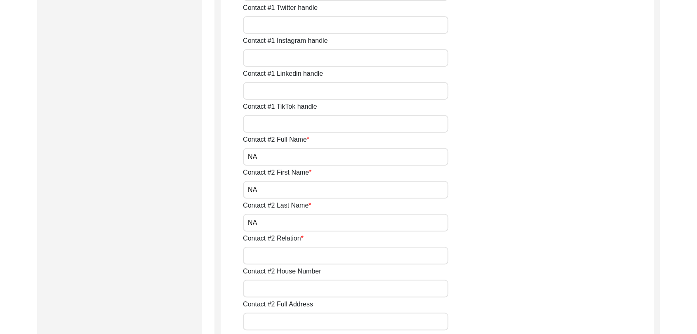
scroll to position [688, 0]
click at [261, 248] on input "Contact #2 Relation" at bounding box center [345, 254] width 205 height 18
type input "NA"
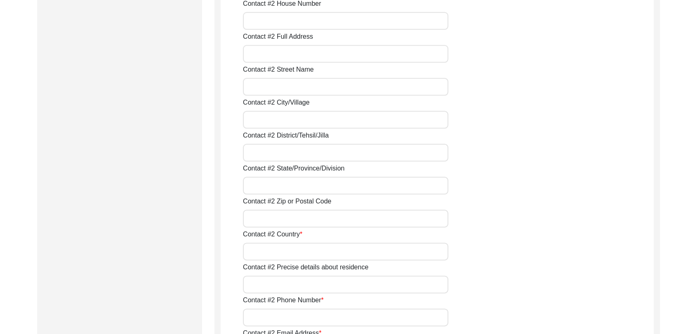
scroll to position [955, 0]
click at [260, 250] on input "Contact #2 Country" at bounding box center [345, 251] width 205 height 18
type input "NA"
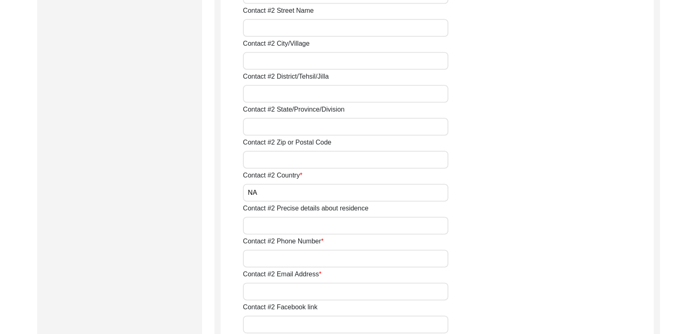
scroll to position [1015, 0]
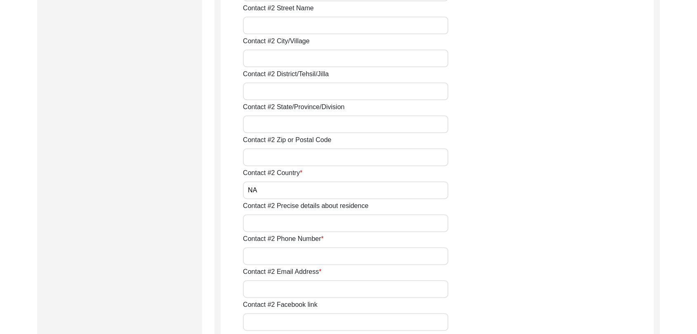
click at [261, 257] on input "Contact #2 Phone Number" at bounding box center [345, 256] width 205 height 18
type input "NA"
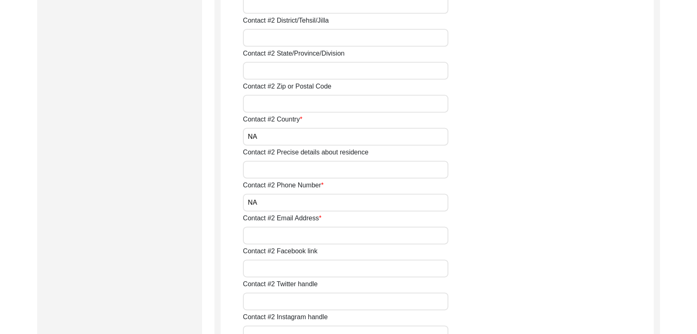
scroll to position [1070, 0]
click at [269, 236] on input "Contact #2 Email Address" at bounding box center [345, 235] width 205 height 18
type input "NA"
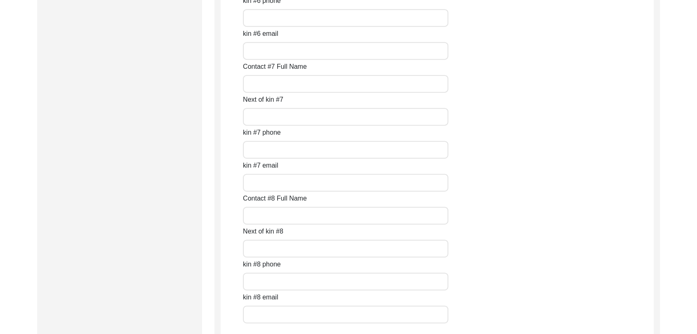
scroll to position [3696, 0]
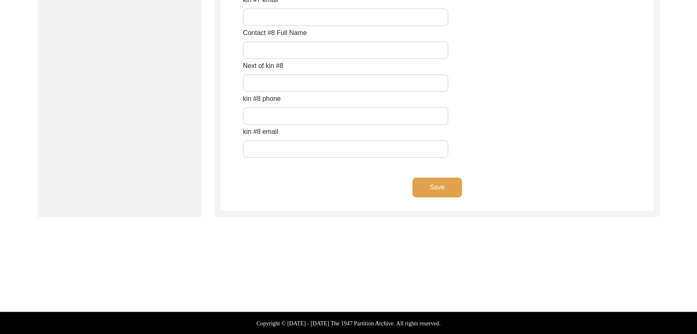
click at [441, 186] on button "Save" at bounding box center [436, 188] width 49 height 20
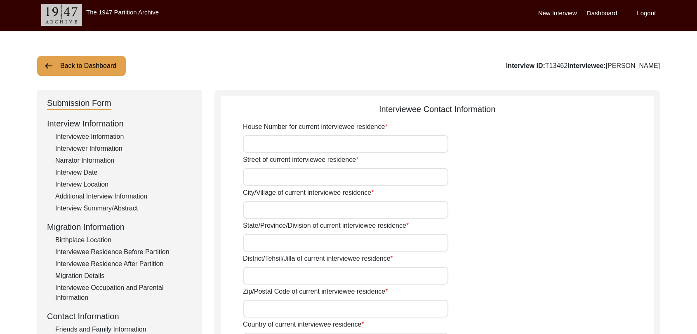
scroll to position [0, 0]
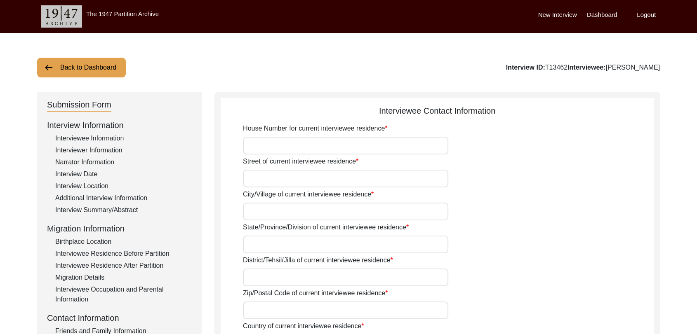
click at [276, 145] on input "House Number for current interviewee residence" at bounding box center [345, 146] width 205 height 18
type input "Na"
click at [252, 181] on input "Street of current interviewee residence" at bounding box center [345, 179] width 205 height 18
click at [274, 210] on input "City/Village of current interviewee residence" at bounding box center [345, 212] width 205 height 18
click at [280, 180] on input "Gali No-01" at bounding box center [345, 179] width 205 height 18
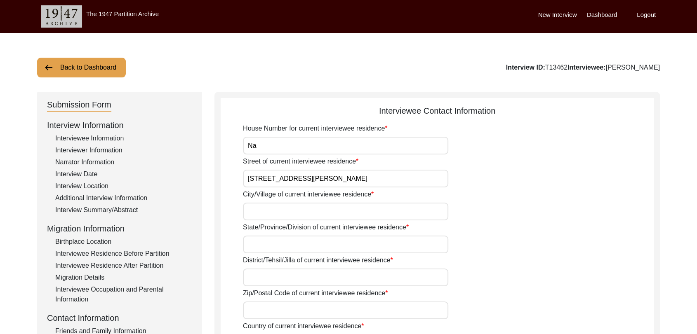
type input "[STREET_ADDRESS][PERSON_NAME]"
click at [281, 209] on input "City/Village of current interviewee residence" at bounding box center [345, 212] width 205 height 18
type input "Bathinda"
click at [256, 243] on input "State/Province/Division of current interviewee residence" at bounding box center [345, 245] width 205 height 18
type input "[GEOGRAPHIC_DATA]"
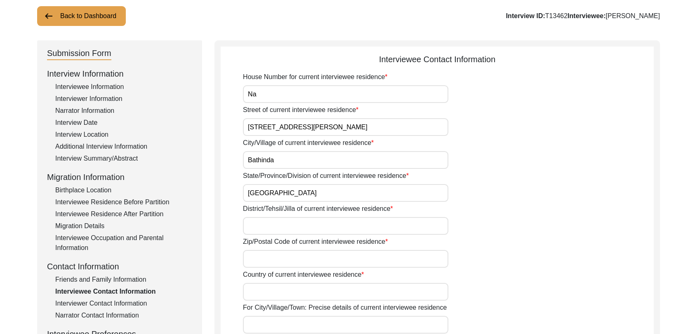
scroll to position [54, 0]
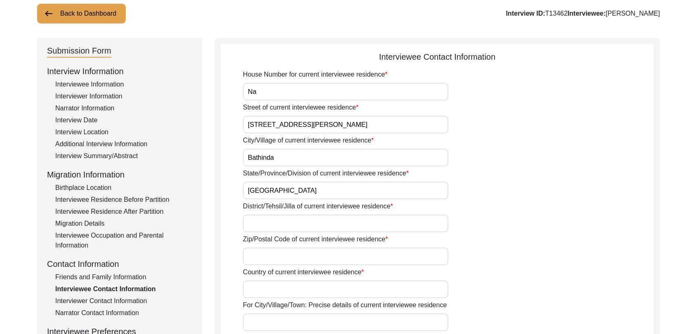
click at [262, 223] on input "District/Tehsil/Jilla of current interviewee residence" at bounding box center [345, 224] width 205 height 18
type input "Bathinda"
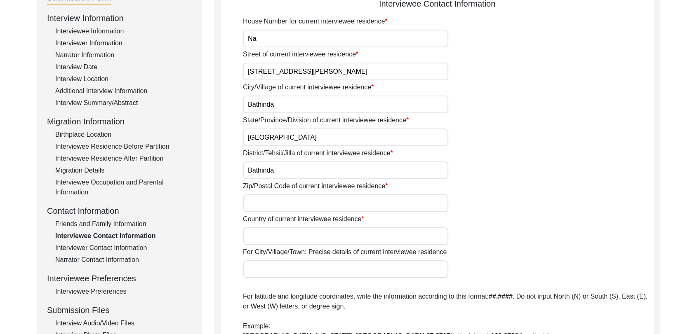
scroll to position [110, 0]
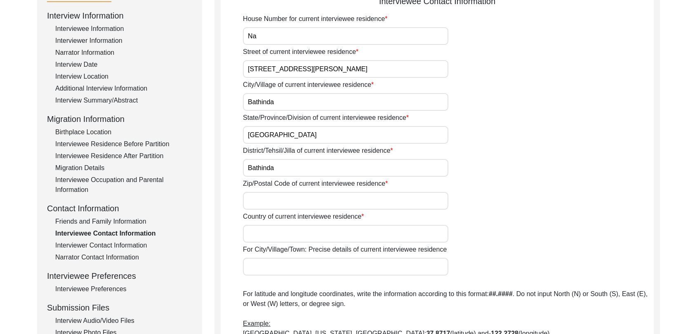
click at [258, 200] on input "Zip/Postal Code of current interviewee residence" at bounding box center [345, 201] width 205 height 18
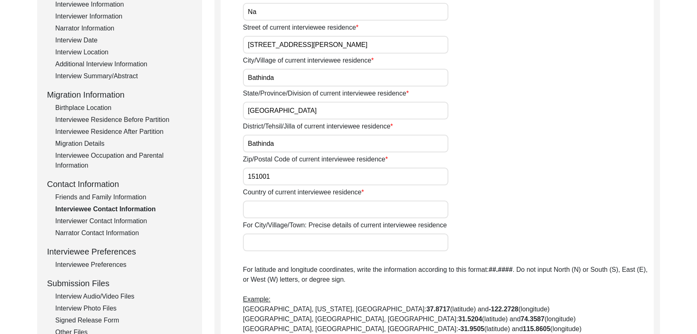
scroll to position [138, 0]
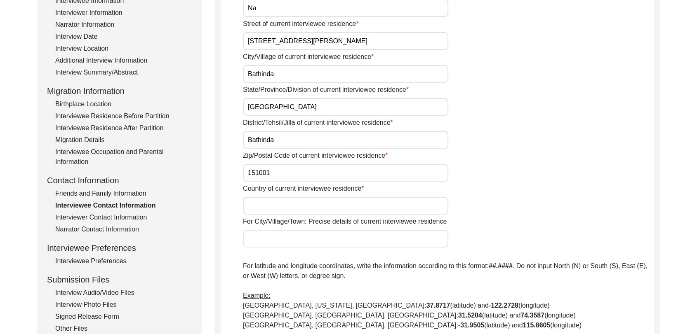
type input "151001"
click at [260, 211] on input "Country of current interviewee residence" at bounding box center [345, 206] width 205 height 18
type input "[GEOGRAPHIC_DATA]"
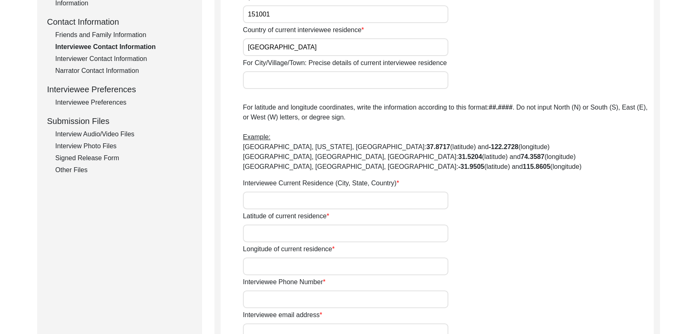
scroll to position [297, 0]
click at [262, 200] on input "Interviewee Current Residence (City, State, Country)" at bounding box center [345, 200] width 205 height 18
click at [262, 195] on input "Interviewee Current Residence (City, State, Country)" at bounding box center [345, 200] width 205 height 18
paste input "[STREET_ADDRESS]"
type input "[STREET_ADDRESS]"
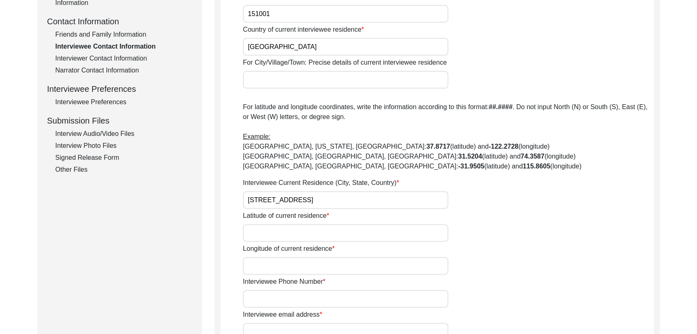
click at [264, 232] on input "Latitude of current residence" at bounding box center [345, 233] width 205 height 18
click at [259, 230] on input "Latitude of current residence" at bounding box center [345, 233] width 205 height 18
paste input "30.926430"
type input "30.926430"
click at [259, 266] on input "Longitude of current residence" at bounding box center [345, 266] width 205 height 18
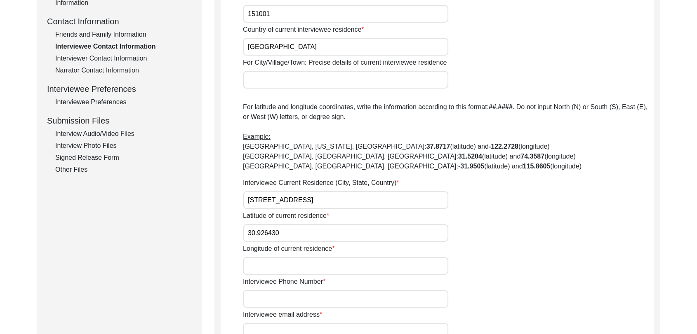
paste input "75.826899"
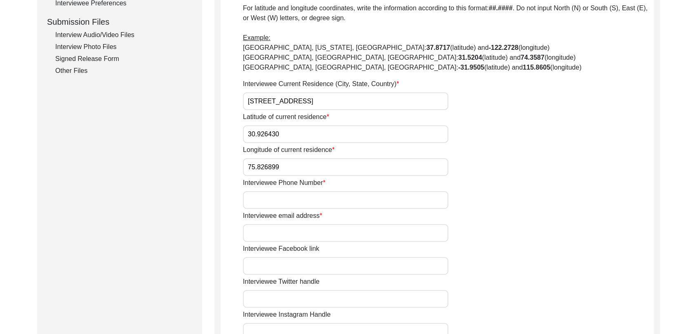
scroll to position [396, 0]
type input "75.826899"
click at [250, 202] on input "Interviewee Phone Number" at bounding box center [345, 200] width 205 height 18
type input "000000"
click at [275, 228] on input "Interviewee email address" at bounding box center [345, 233] width 205 height 18
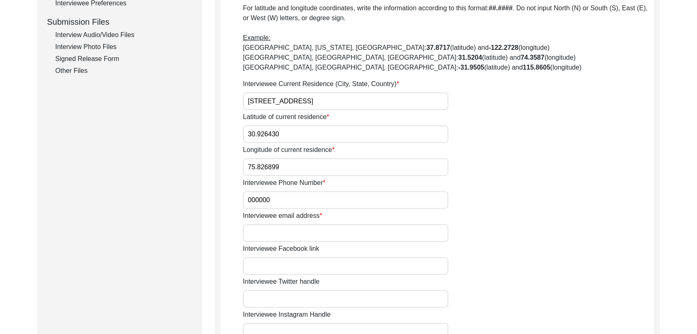
type input "NA"
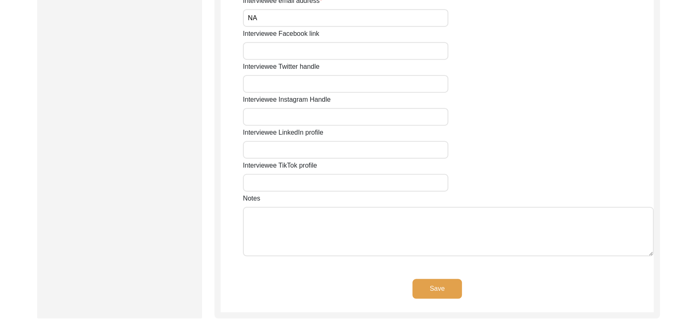
scroll to position [613, 0]
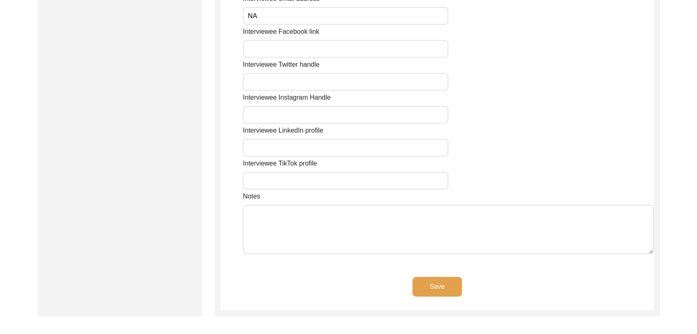
click at [429, 283] on button "Save" at bounding box center [436, 287] width 49 height 20
click at [442, 287] on button "Save" at bounding box center [436, 287] width 49 height 20
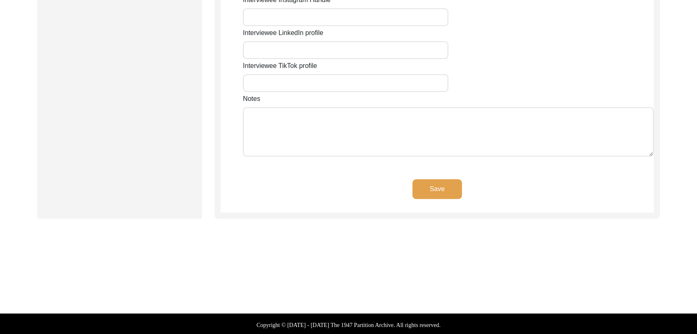
scroll to position [713, 0]
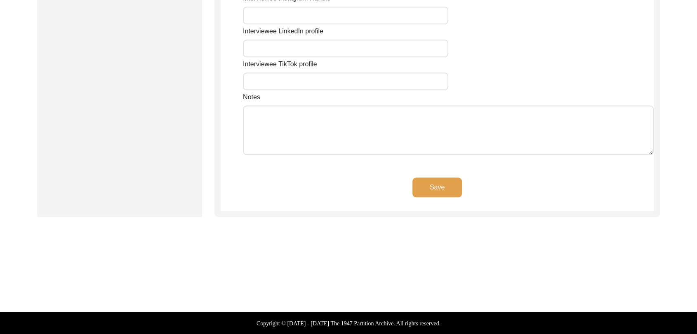
click at [440, 184] on button "Save" at bounding box center [436, 188] width 49 height 20
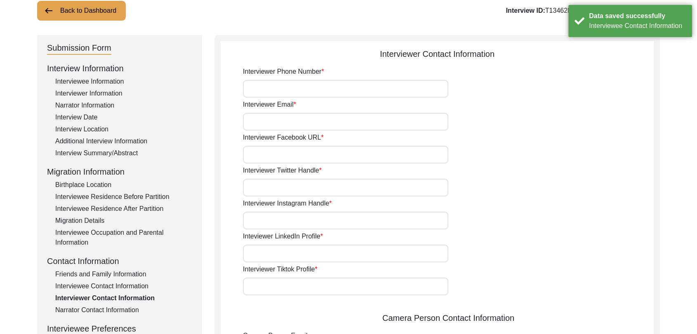
scroll to position [0, 0]
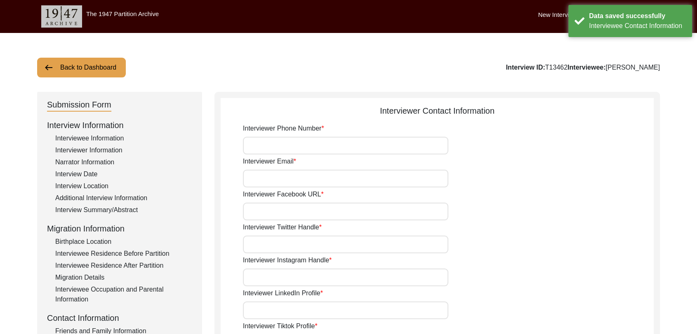
click at [299, 146] on input "Interviewer Phone Number" at bounding box center [345, 146] width 205 height 18
type input "9780788027"
click at [290, 172] on input "Interviewer Email" at bounding box center [345, 179] width 205 height 18
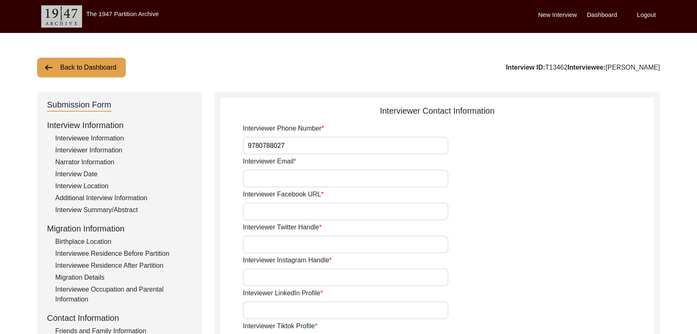
type input "[PERSON_NAME][EMAIL_ADDRESS][PERSON_NAME][DOMAIN_NAME]"
click at [285, 211] on input "Interviewer Facebook URL" at bounding box center [345, 212] width 205 height 18
type input "NA"
click at [288, 241] on input "Interviewer Twitter Handle" at bounding box center [345, 245] width 205 height 18
type input "NA"
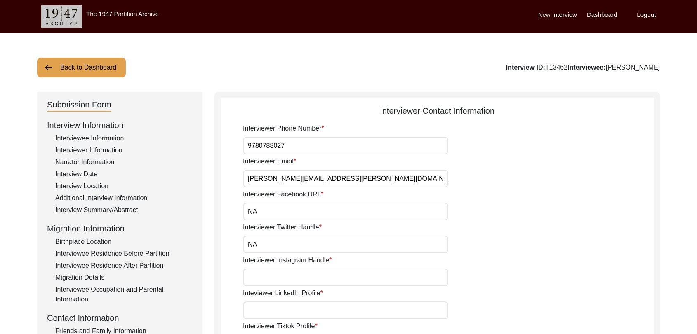
click at [283, 274] on input "Interviewer Instagram Handle" at bounding box center [345, 278] width 205 height 18
type input "NA"
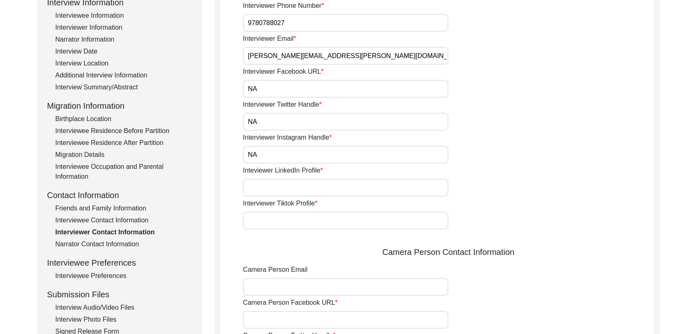
scroll to position [124, 0]
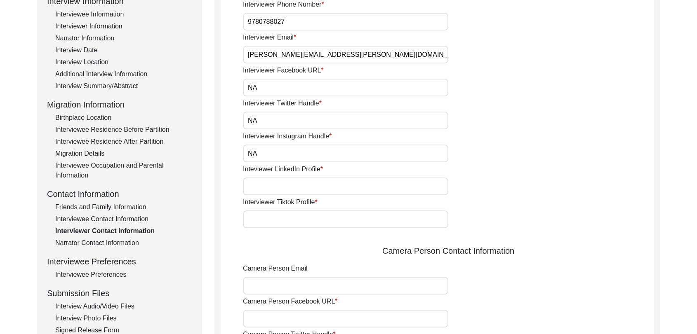
click at [264, 194] on input "Inteviewer LinkedIn Profile" at bounding box center [345, 187] width 205 height 18
type input "NA"
click at [277, 219] on input "Interviewer Tiktok Profile" at bounding box center [345, 220] width 205 height 18
type input "NA"
click at [283, 285] on input "Camera Person Email" at bounding box center [345, 286] width 205 height 18
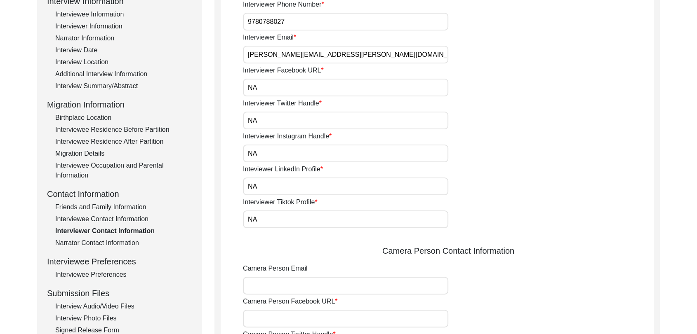
type input "[PERSON_NAME][EMAIL_ADDRESS][PERSON_NAME][DOMAIN_NAME]"
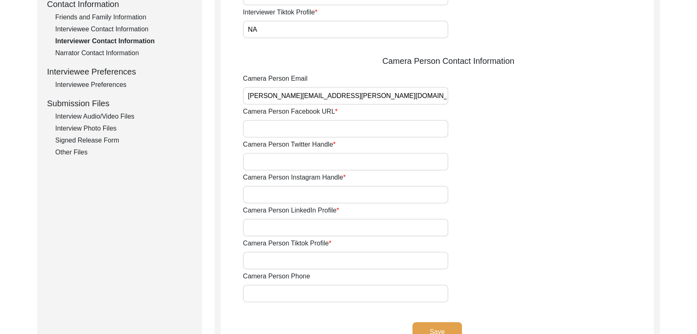
scroll to position [315, 0]
click at [271, 126] on input "Camera Person Facebook URL" at bounding box center [345, 129] width 205 height 18
type input "NA"
click at [269, 161] on input "Camera Person Twitter Handle" at bounding box center [345, 162] width 205 height 18
type input "NA"
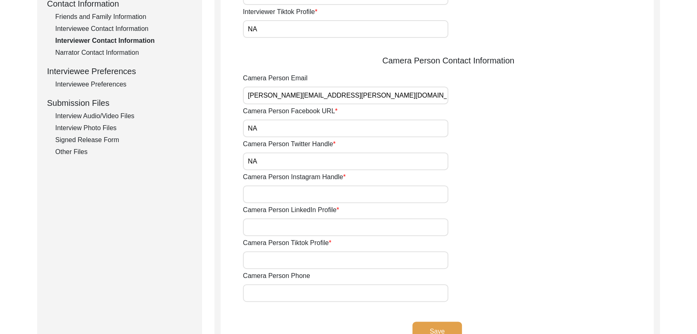
click at [271, 189] on input "Camera Person Instagram Handle" at bounding box center [345, 195] width 205 height 18
type input "NA"
click at [277, 225] on input "Camera Person LinkedIn Profile" at bounding box center [345, 228] width 205 height 18
type input "NA"
click at [278, 256] on input "Camera Person Tiktok Profile" at bounding box center [345, 261] width 205 height 18
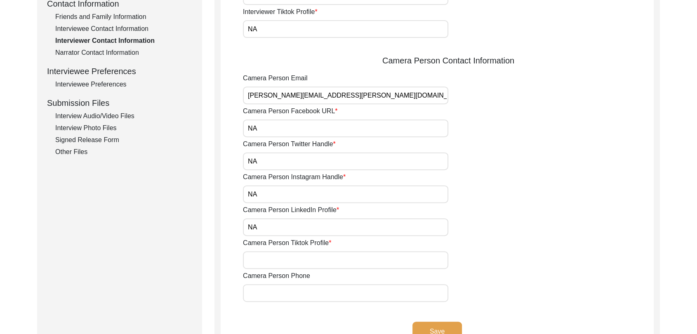
type input "NA"
click at [273, 297] on input "Camera Person Phone" at bounding box center [345, 294] width 205 height 18
type input "9780788027"
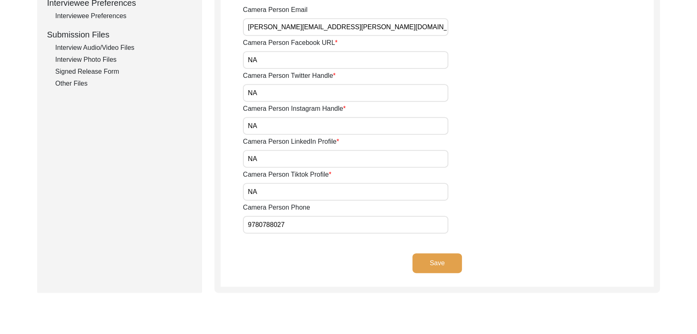
click at [444, 260] on button "Save" at bounding box center [436, 264] width 49 height 20
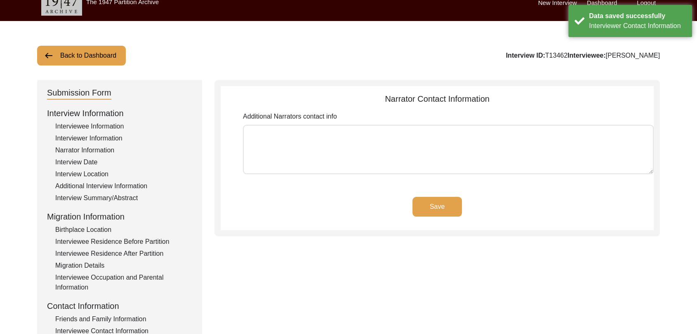
scroll to position [0, 0]
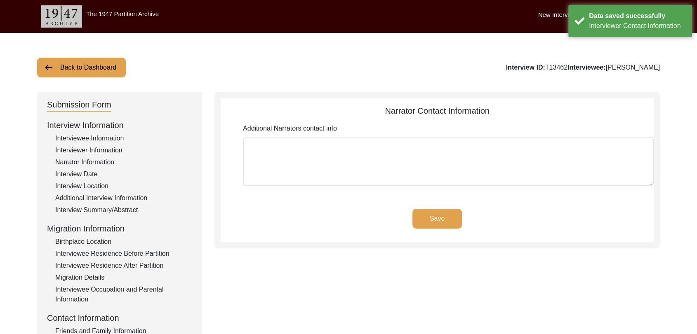
click at [431, 207] on app-narrator-contact-information "Narrator Contact Information Additional Narrators contact info Save" at bounding box center [437, 174] width 433 height 138
click at [435, 217] on button "Save" at bounding box center [436, 219] width 49 height 20
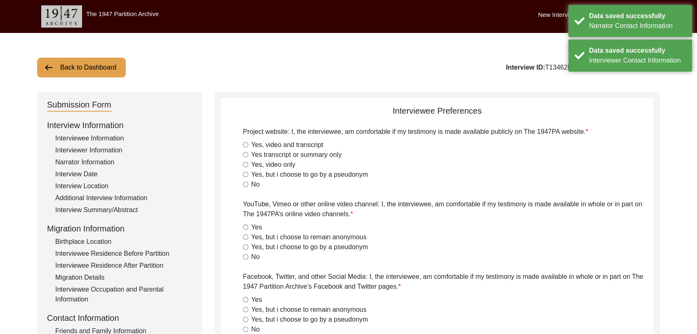
click at [244, 145] on input "Yes, video and transcript" at bounding box center [245, 144] width 5 height 5
radio input "true"
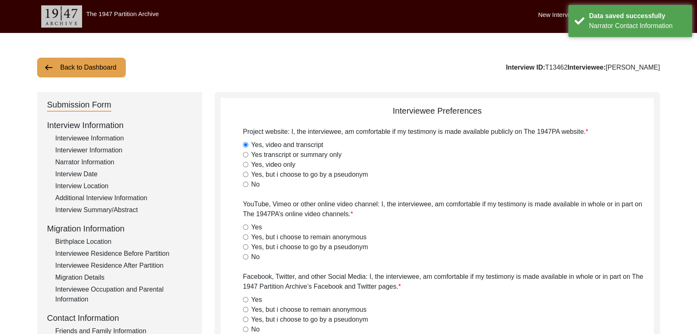
click at [243, 229] on input "Yes" at bounding box center [245, 227] width 5 height 5
radio input "true"
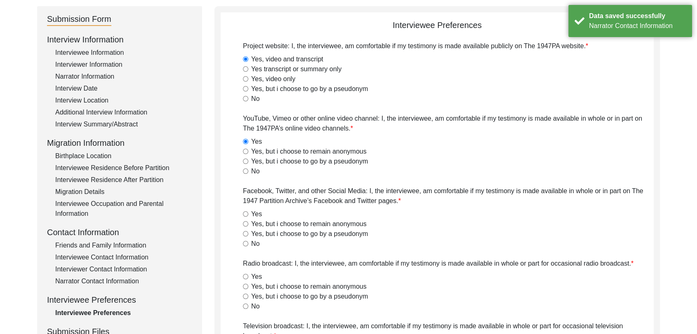
scroll to position [88, 0]
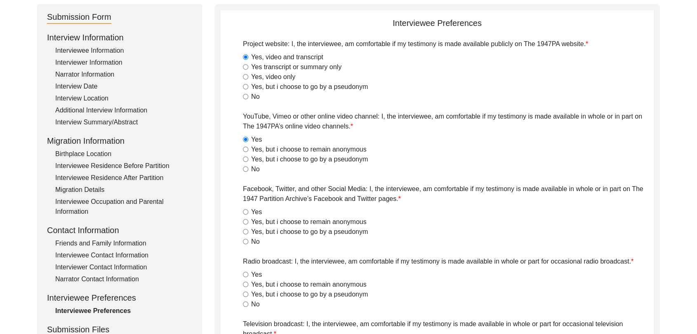
click at [244, 213] on input "Yes" at bounding box center [245, 212] width 5 height 5
radio input "true"
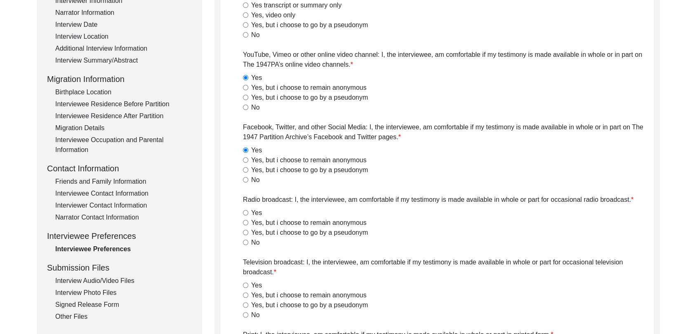
scroll to position [152, 0]
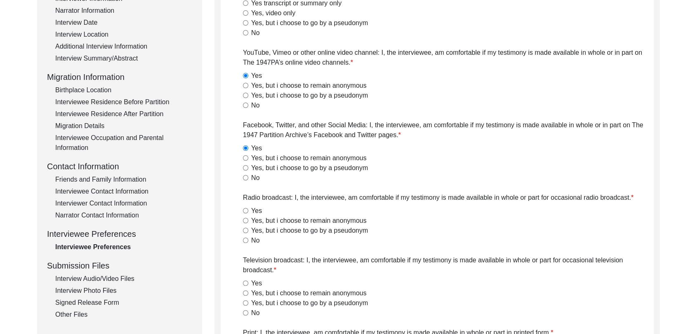
click at [244, 212] on input "Yes" at bounding box center [245, 210] width 5 height 5
radio input "true"
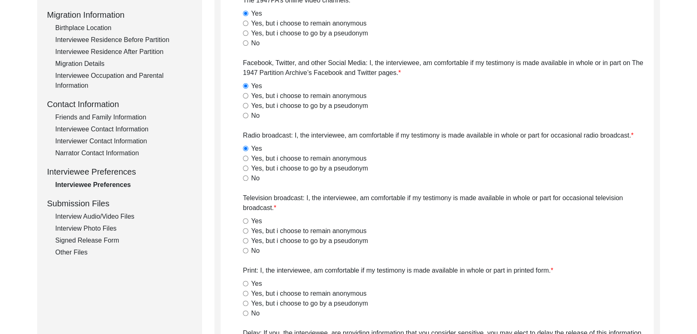
scroll to position [215, 0]
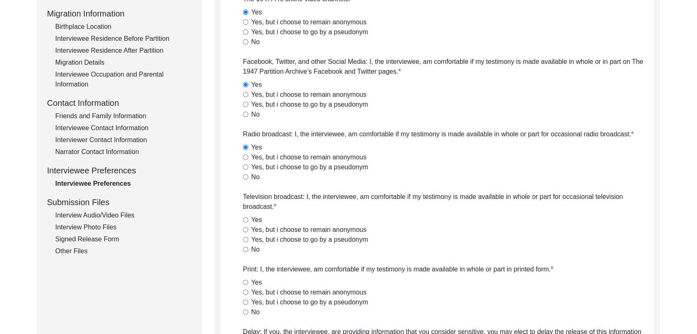
click at [245, 219] on input "Yes" at bounding box center [245, 219] width 5 height 5
radio input "true"
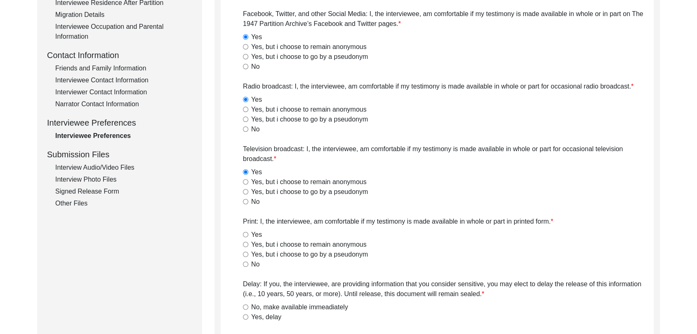
scroll to position [265, 0]
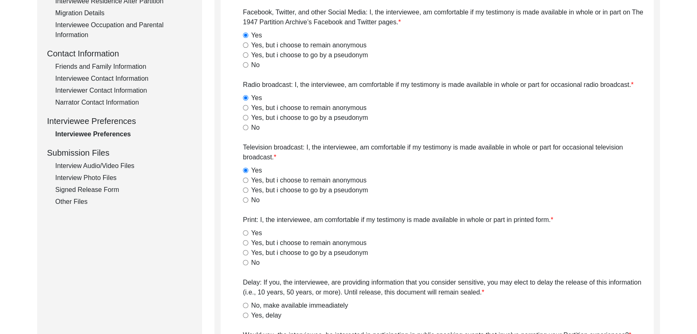
click at [246, 232] on input "Yes" at bounding box center [245, 233] width 5 height 5
radio input "true"
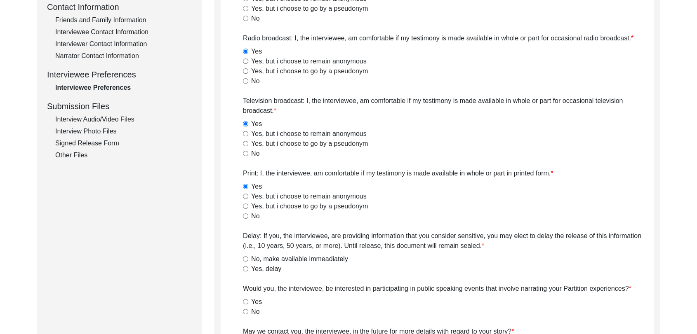
scroll to position [313, 0]
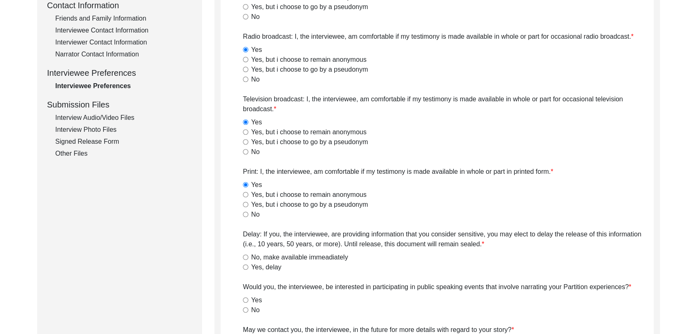
click at [246, 257] on input "No, make available immeadiately" at bounding box center [245, 257] width 5 height 5
radio input "true"
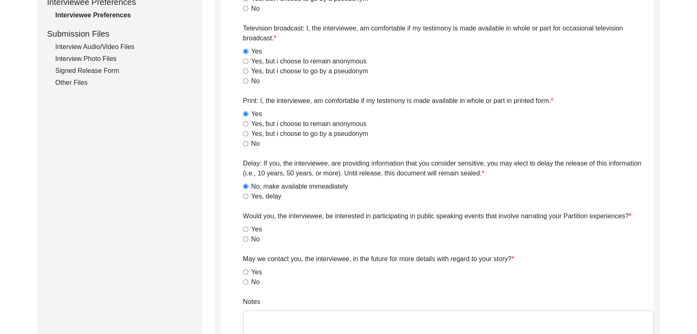
scroll to position [384, 0]
click at [245, 228] on input "Yes" at bounding box center [245, 228] width 5 height 5
radio input "true"
click at [245, 275] on div "Yes" at bounding box center [448, 272] width 411 height 10
click at [245, 268] on div "Yes" at bounding box center [448, 272] width 411 height 10
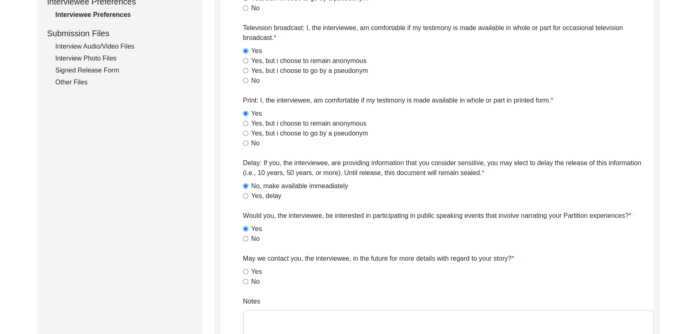
click at [245, 272] on input "Yes" at bounding box center [245, 271] width 5 height 5
radio input "true"
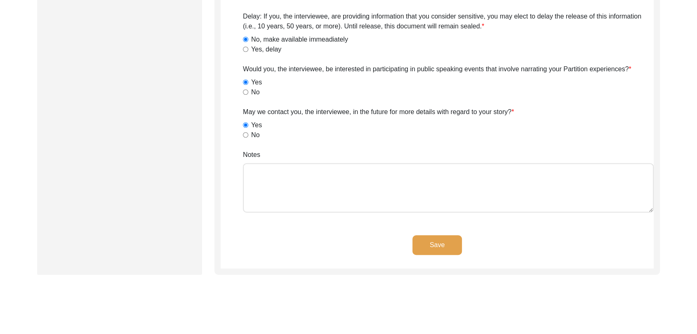
scroll to position [537, 0]
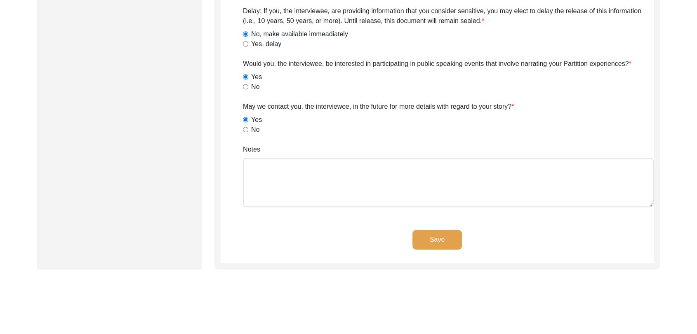
click at [437, 239] on button "Save" at bounding box center [436, 240] width 49 height 20
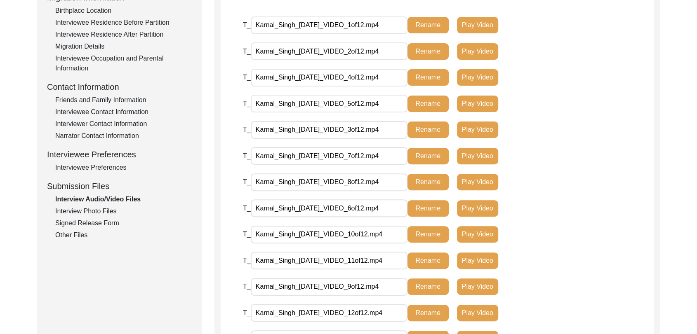
scroll to position [231, 0]
click at [76, 211] on div "Interview Photo Files" at bounding box center [123, 212] width 137 height 10
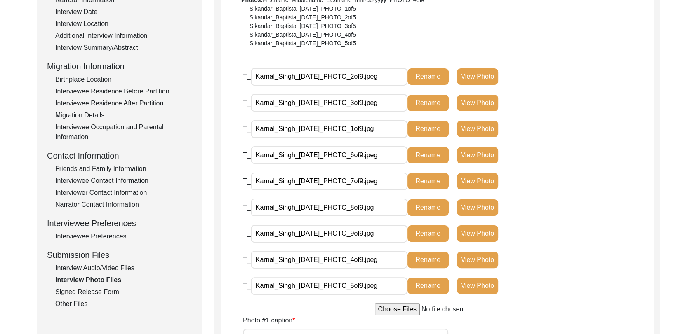
scroll to position [161, 0]
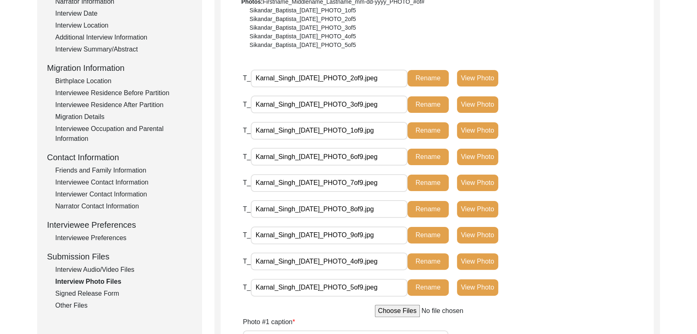
click at [477, 125] on button "View Photo" at bounding box center [477, 130] width 41 height 16
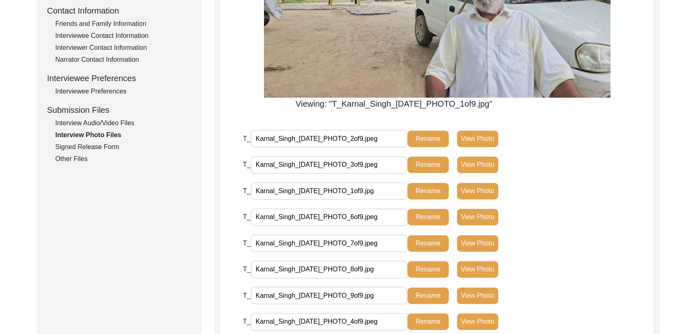
scroll to position [308, 0]
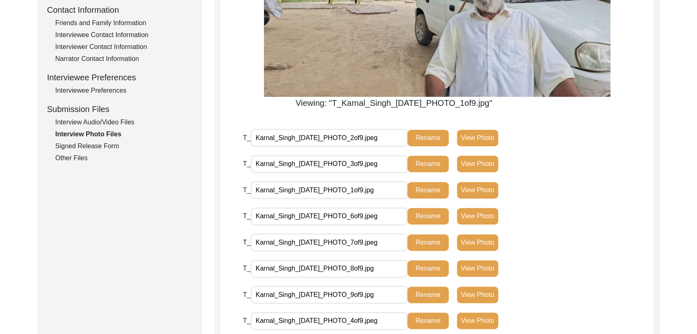
click at [487, 138] on button "View Photo" at bounding box center [477, 138] width 41 height 16
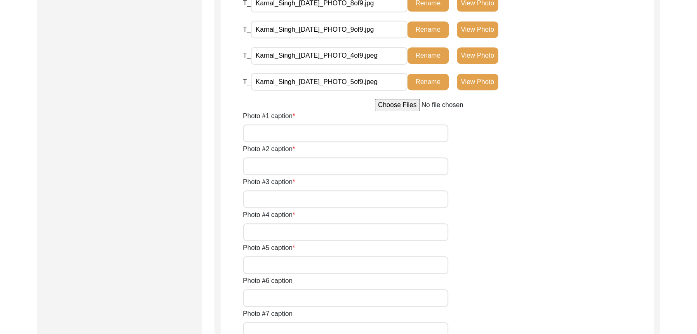
scroll to position [577, 0]
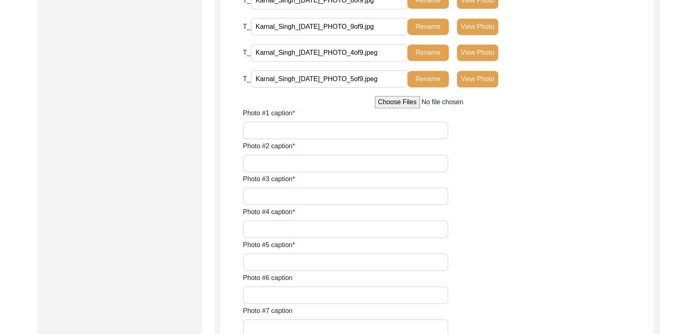
click at [292, 128] on input "Photo #1 caption" at bounding box center [345, 131] width 205 height 18
click at [286, 162] on input "Photo #2 caption" at bounding box center [345, 164] width 205 height 18
click at [269, 130] on input "A close pic of Interviewee" at bounding box center [345, 131] width 205 height 18
click at [270, 167] on input "Photo #2 caption" at bounding box center [345, 164] width 205 height 18
click at [254, 132] on input "A pic of Interviewee" at bounding box center [345, 131] width 205 height 18
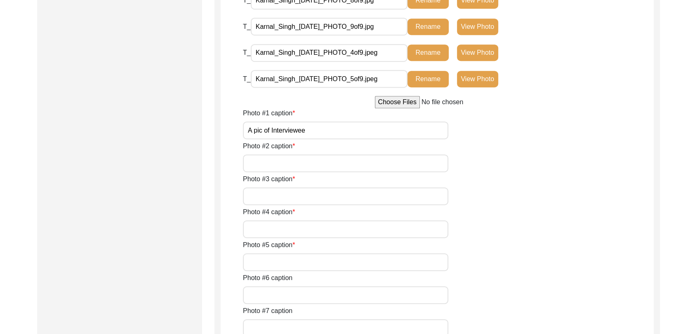
type input "A pic of Interviewee"
click at [261, 158] on input "Photo #2 caption" at bounding box center [345, 164] width 205 height 18
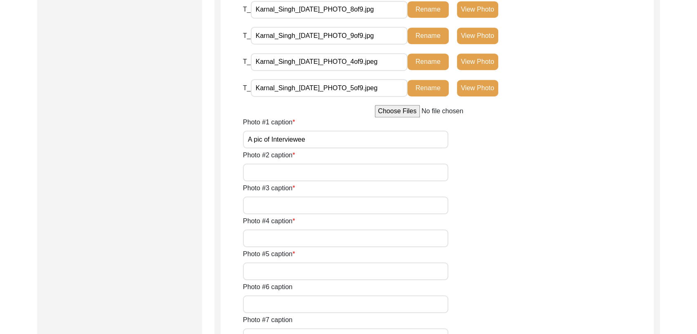
scroll to position [570, 0]
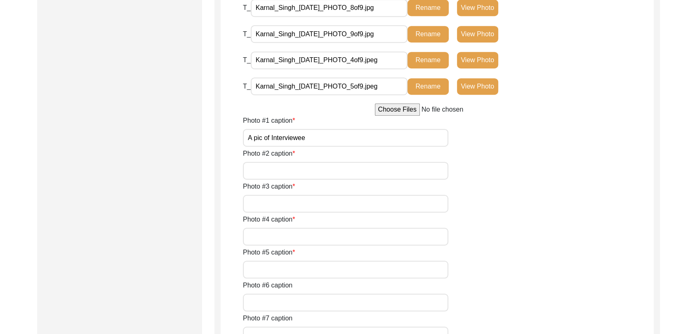
click at [259, 170] on input "Photo #2 caption" at bounding box center [345, 171] width 205 height 18
type input "Conversation between Interviewer and interviewee"
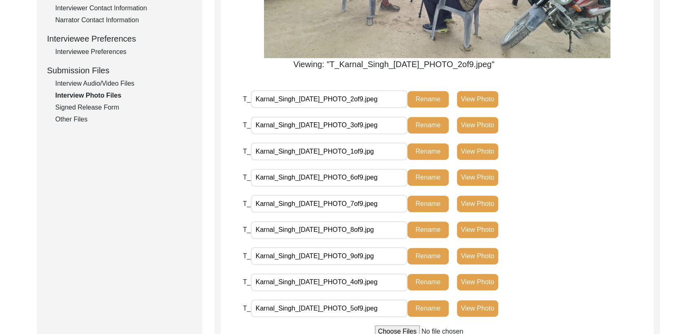
scroll to position [346, 0]
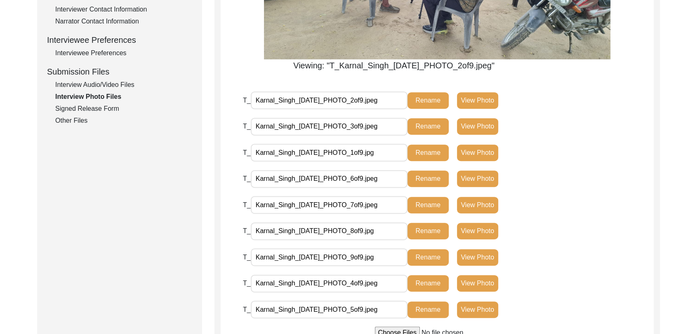
click at [473, 127] on button "View Photo" at bounding box center [477, 126] width 41 height 16
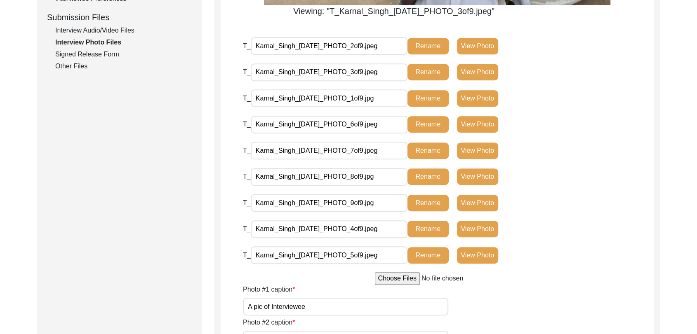
scroll to position [401, 0]
click at [477, 227] on button "View Photo" at bounding box center [477, 229] width 41 height 16
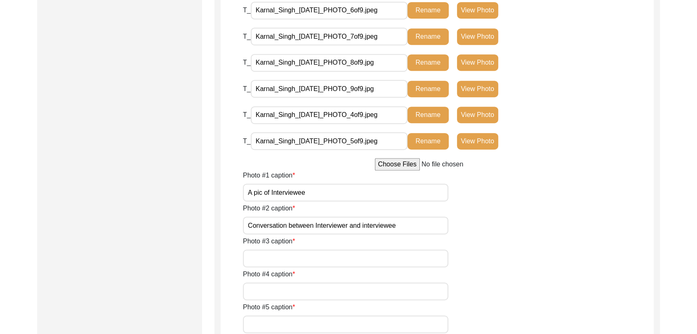
scroll to position [516, 0]
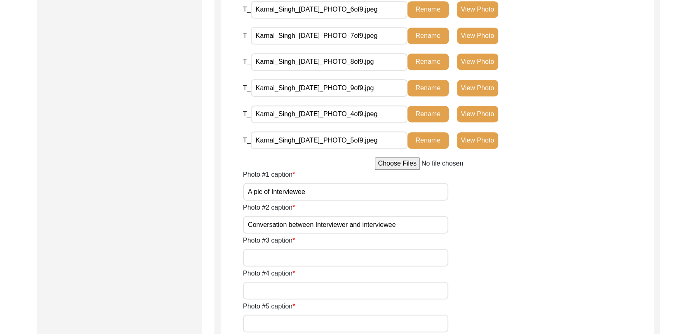
click at [314, 252] on input "Photo #3 caption" at bounding box center [345, 258] width 205 height 18
type input "A pic of interviewee"
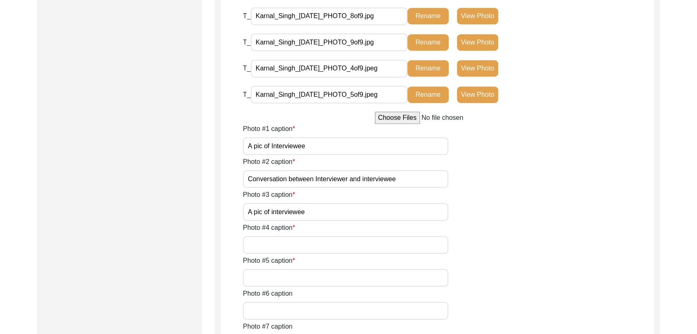
scroll to position [562, 0]
click at [287, 244] on input "Photo #4 caption" at bounding box center [345, 245] width 205 height 18
type input "a pic of interviewee with interviewer"
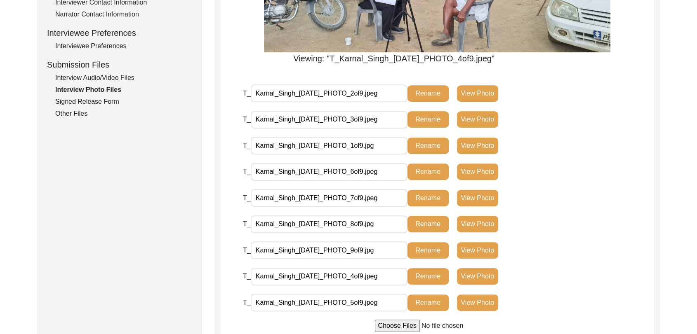
scroll to position [353, 0]
click at [478, 306] on button "View Photo" at bounding box center [477, 302] width 41 height 16
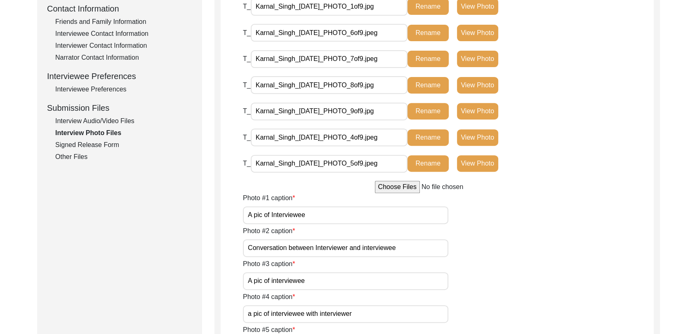
scroll to position [313, 0]
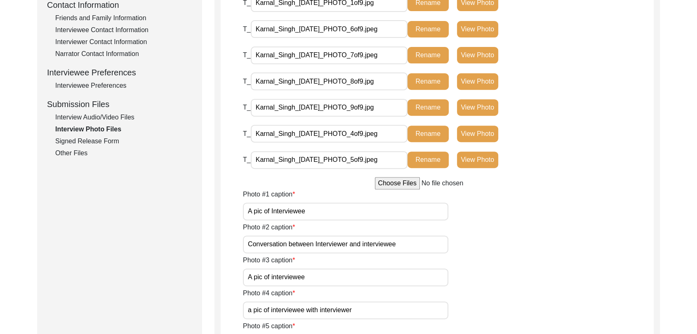
click at [477, 38] on button "View Photo" at bounding box center [477, 29] width 41 height 16
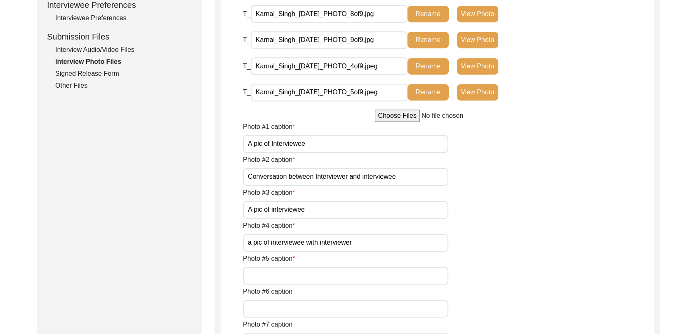
scroll to position [381, 0]
click at [483, 101] on button "View Photo" at bounding box center [477, 93] width 41 height 16
click at [477, 101] on button "View Photo" at bounding box center [477, 93] width 41 height 16
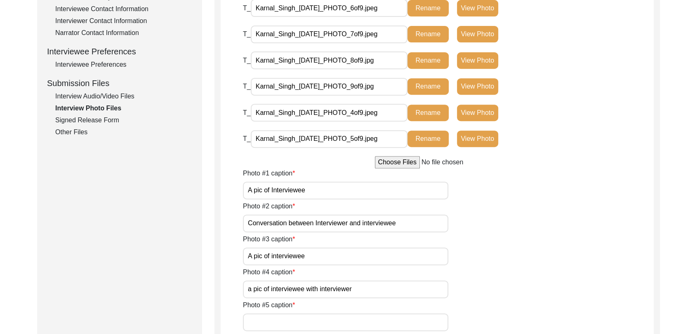
scroll to position [334, 0]
click at [480, 17] on button "View Photo" at bounding box center [477, 8] width 41 height 16
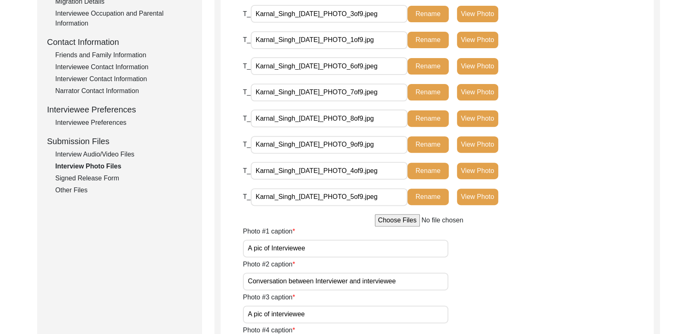
scroll to position [277, 0]
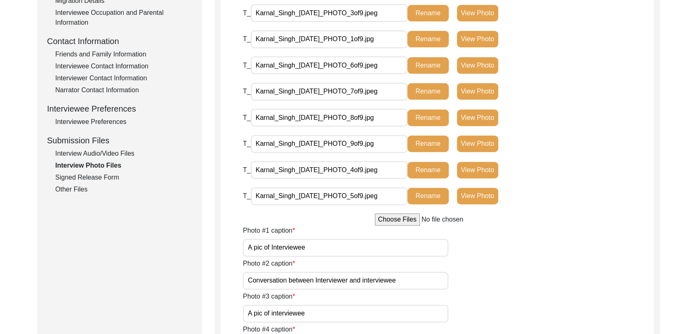
click at [477, 100] on button "View Photo" at bounding box center [477, 91] width 41 height 16
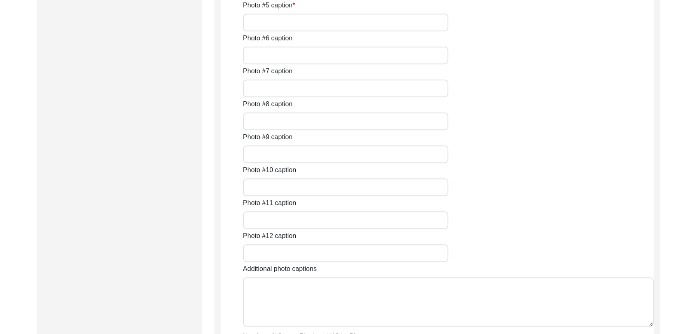
scroll to position [636, 0]
click at [308, 31] on input "Photo #5 caption" at bounding box center [345, 22] width 205 height 18
type input "A pic of interviewee"
drag, startPoint x: 273, startPoint y: 226, endPoint x: 273, endPoint y: 233, distance: 7.4
click at [273, 64] on div "Photo #6 caption" at bounding box center [448, 48] width 411 height 31
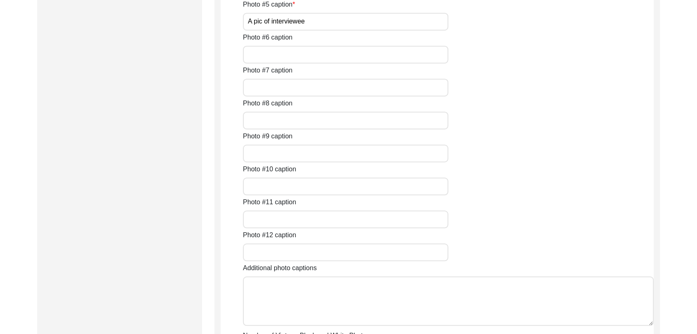
click at [273, 64] on input "Photo #6 caption" at bounding box center [345, 55] width 205 height 18
type input "A pic of interviewee"
click at [290, 97] on input "Photo #7 caption" at bounding box center [345, 88] width 205 height 18
type input "a pic of interviewee"
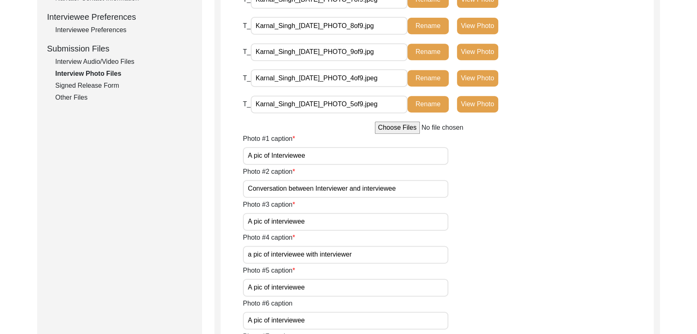
scroll to position [368, 0]
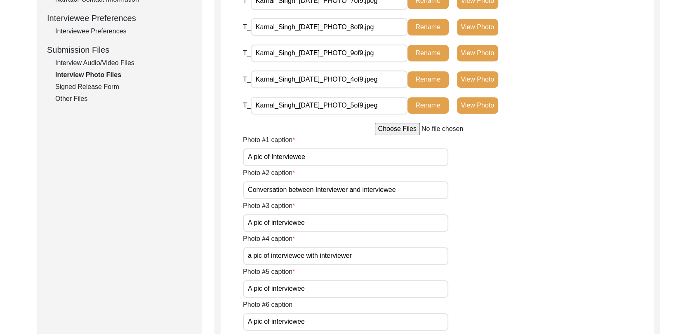
click at [476, 35] on button "View Photo" at bounding box center [477, 27] width 41 height 16
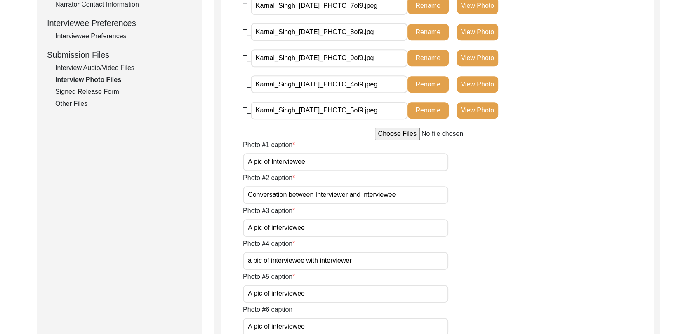
scroll to position [418, 0]
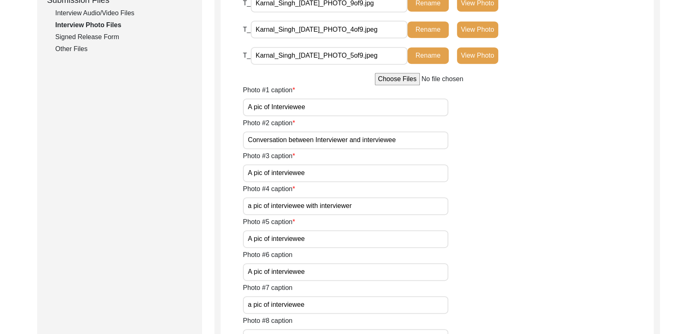
click at [485, 12] on button "View Photo" at bounding box center [477, 3] width 41 height 16
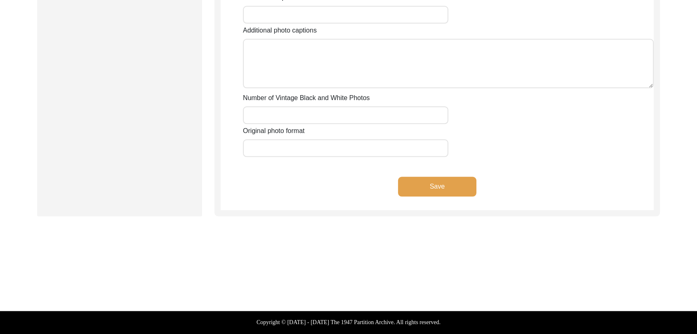
scroll to position [1039, 0]
click at [437, 197] on button "Save" at bounding box center [437, 187] width 78 height 20
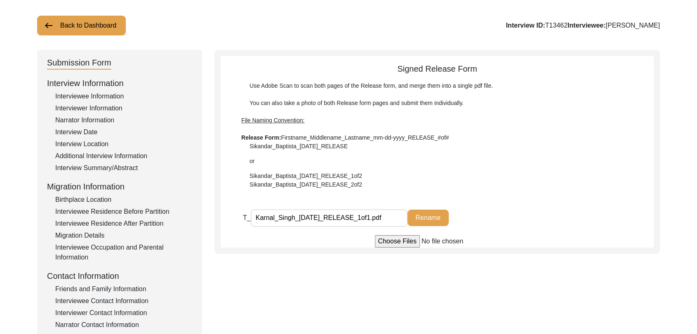
scroll to position [0, 0]
